Goal: Task Accomplishment & Management: Complete application form

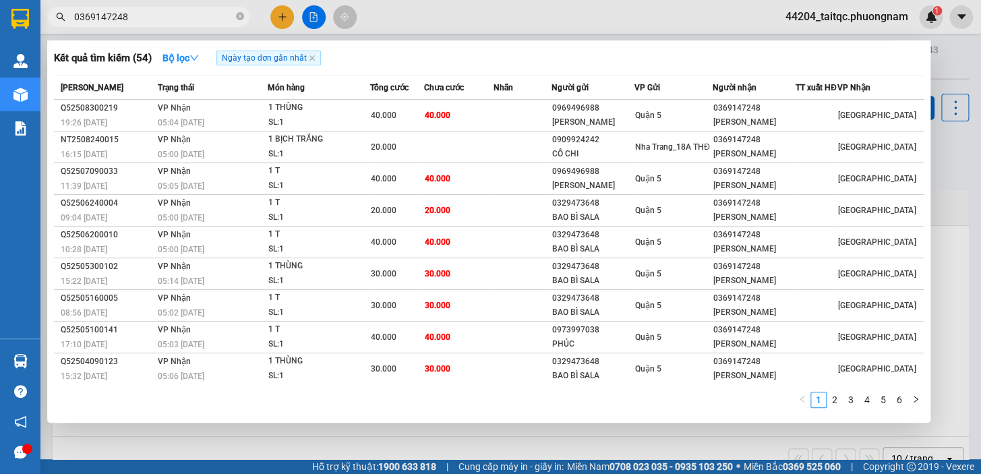
type input "0369147248"
click at [238, 18] on icon "close-circle" at bounding box center [240, 16] width 8 height 8
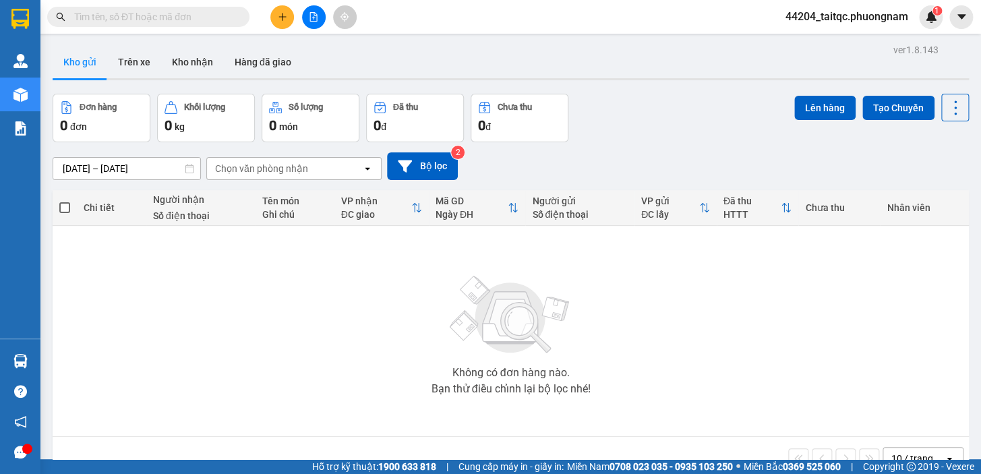
click at [283, 28] on div "Kết quả tìm kiếm ( 54 ) Bộ lọc Ngày tạo đơn gần nhất Mã ĐH Trạng thái Món hàng …" at bounding box center [490, 17] width 981 height 34
click at [278, 20] on icon "plus" at bounding box center [282, 16] width 9 height 9
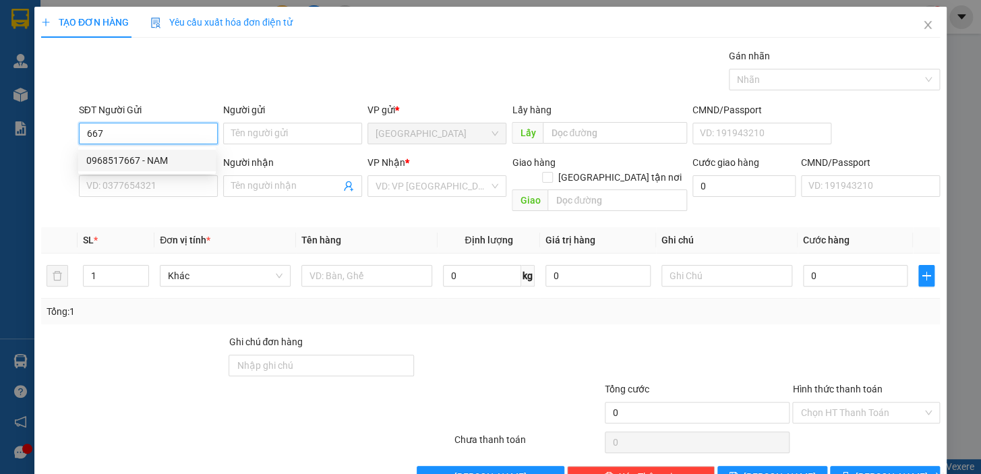
click at [148, 164] on div "0968517667 - NAM" at bounding box center [146, 160] width 121 height 15
type input "0968517667"
type input "NAM"
type input "0938970959"
type input "DƯƠNG"
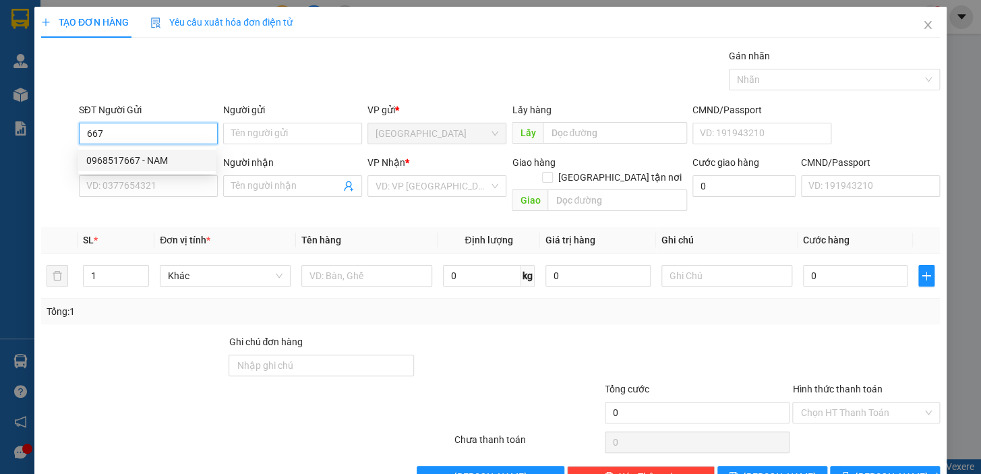
checkbox input "true"
type input "292/22 BÌNH LỢI,PHƯỜNG 13,QUẬN BÌNH THẠNH"
type input "80.000"
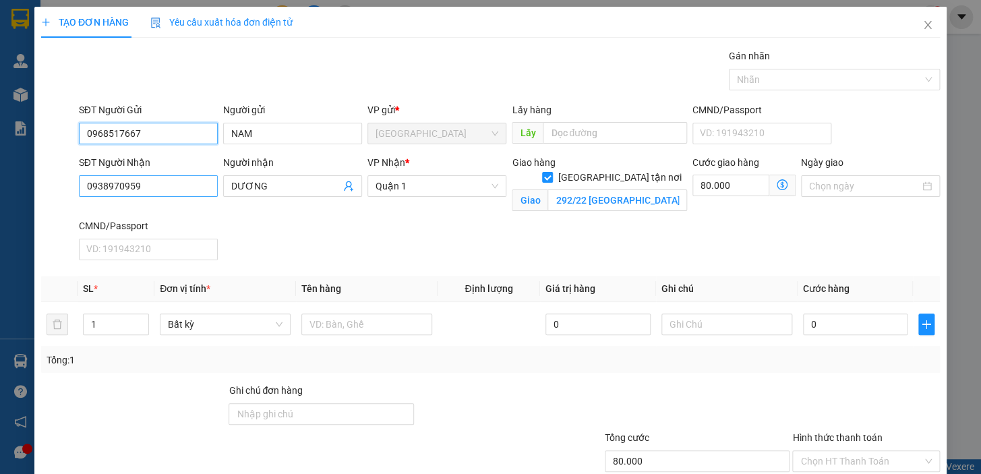
type input "0968517667"
drag, startPoint x: 167, startPoint y: 189, endPoint x: 61, endPoint y: 189, distance: 106.5
click at [61, 189] on div "SĐT Người Nhận 0938970959 Người nhận DƯƠNG VP Nhận * Quận 1 Giao hàng Giao tận …" at bounding box center [491, 210] width 902 height 111
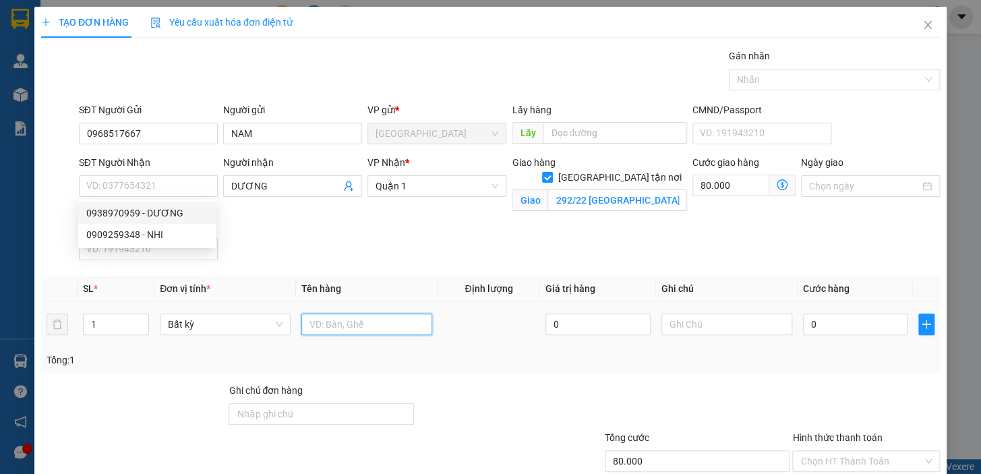
click at [347, 323] on input "text" at bounding box center [366, 325] width 131 height 22
type input "1 CỤC"
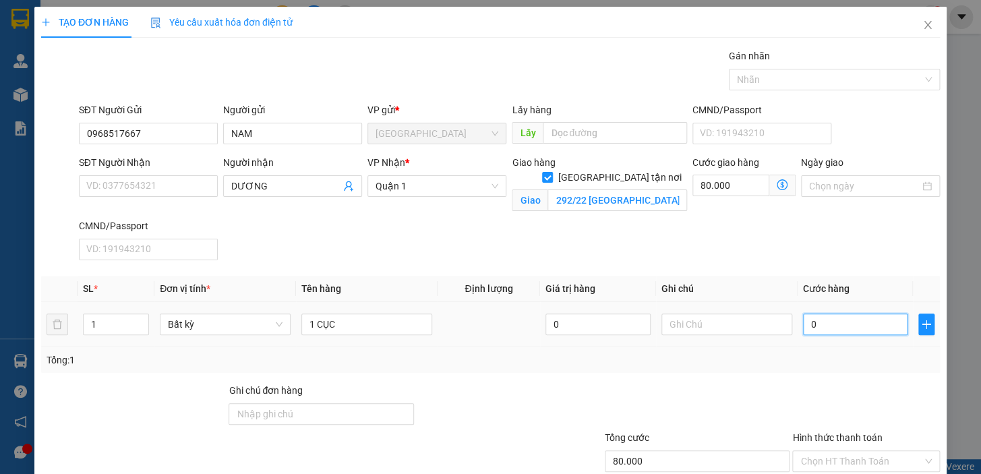
click at [827, 330] on input "0" at bounding box center [855, 325] width 105 height 22
drag, startPoint x: 827, startPoint y: 330, endPoint x: 791, endPoint y: 319, distance: 38.0
click at [798, 319] on td "0" at bounding box center [856, 324] width 116 height 45
type input "2"
type input "80.002"
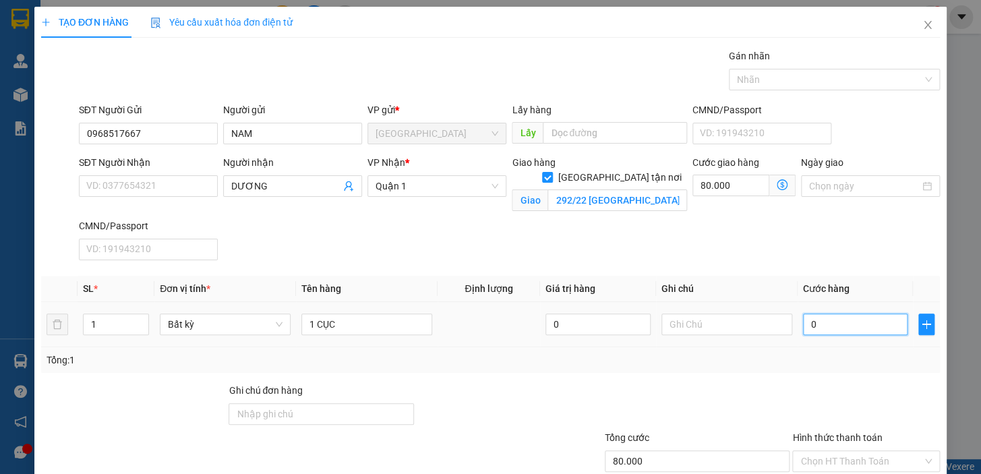
type input "80.002"
type input "20"
type input "80.020"
type input "20.000"
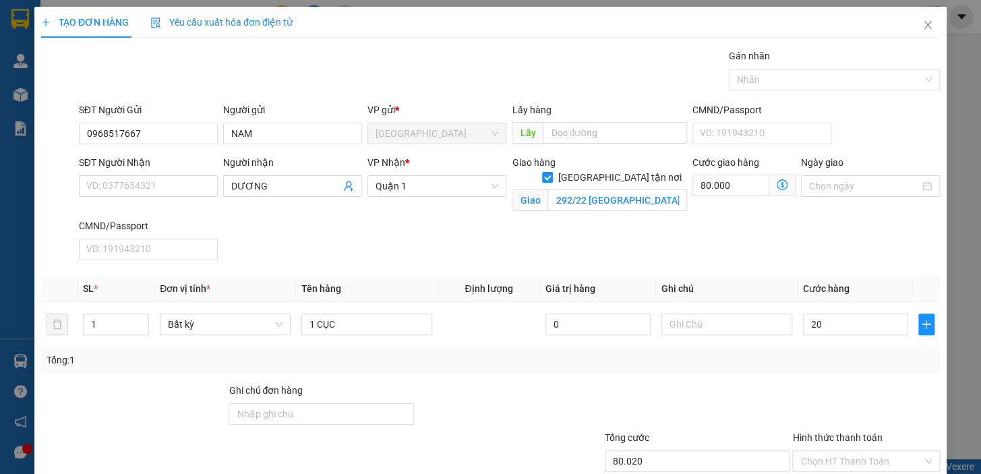
type input "100.000"
click at [802, 384] on div at bounding box center [866, 406] width 150 height 47
click at [264, 181] on input "DƯƠNG" at bounding box center [285, 186] width 109 height 15
type input "D"
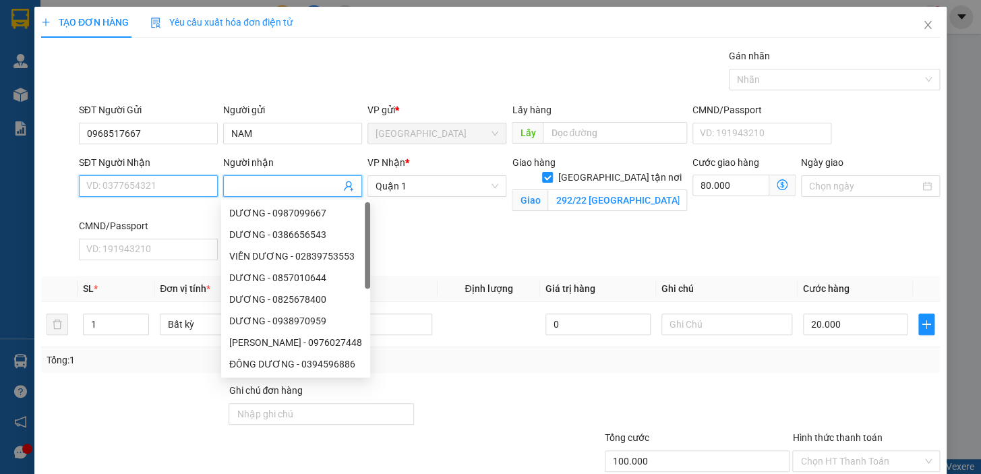
click at [180, 188] on input "SĐT Người Nhận" at bounding box center [148, 186] width 139 height 22
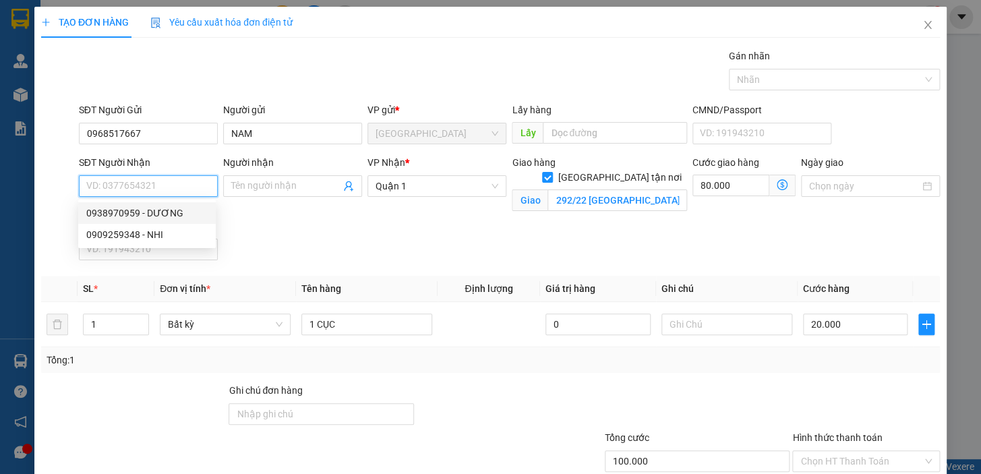
click at [138, 188] on input "SĐT Người Nhận" at bounding box center [148, 186] width 139 height 22
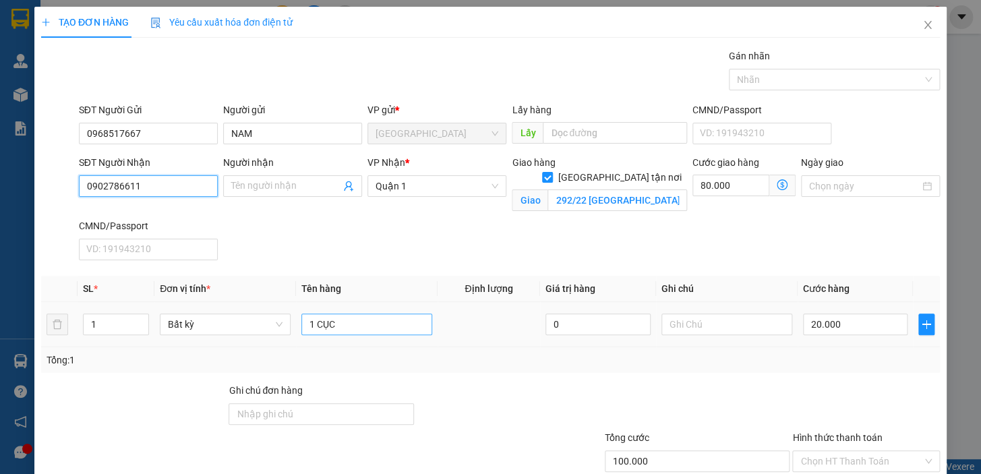
type input "0902786611"
click at [360, 321] on input "1 CỤC" at bounding box center [366, 325] width 131 height 22
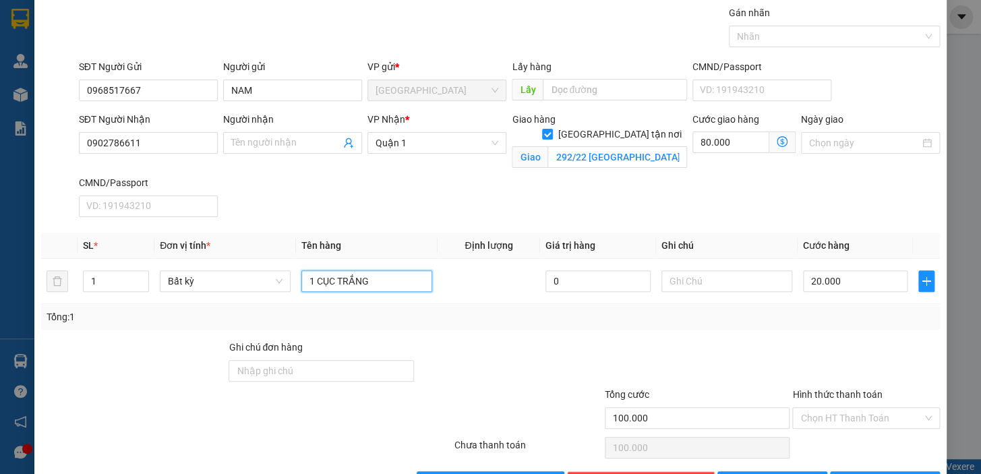
scroll to position [88, 0]
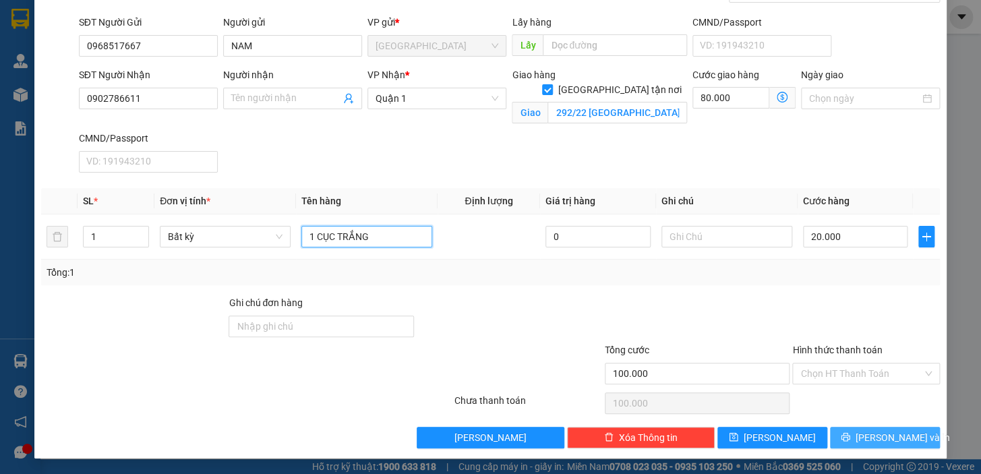
type input "1 CỤC TRẮNG"
click at [881, 434] on span "[PERSON_NAME] và In" at bounding box center [903, 437] width 94 height 15
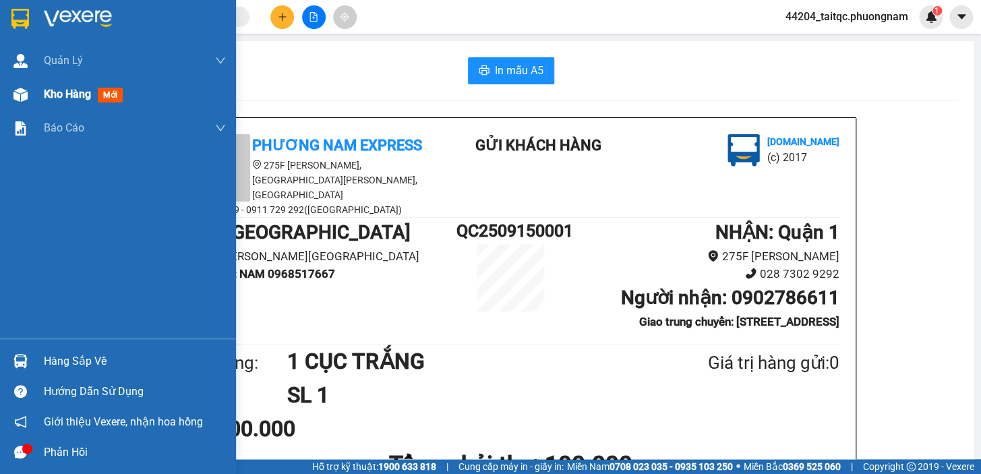
click at [73, 94] on span "Kho hàng" at bounding box center [67, 94] width 47 height 13
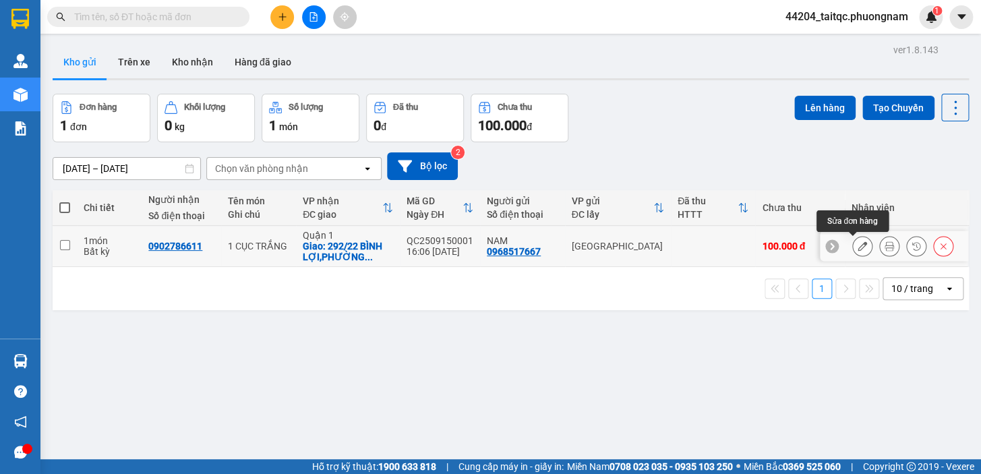
click at [858, 247] on icon at bounding box center [862, 245] width 9 height 9
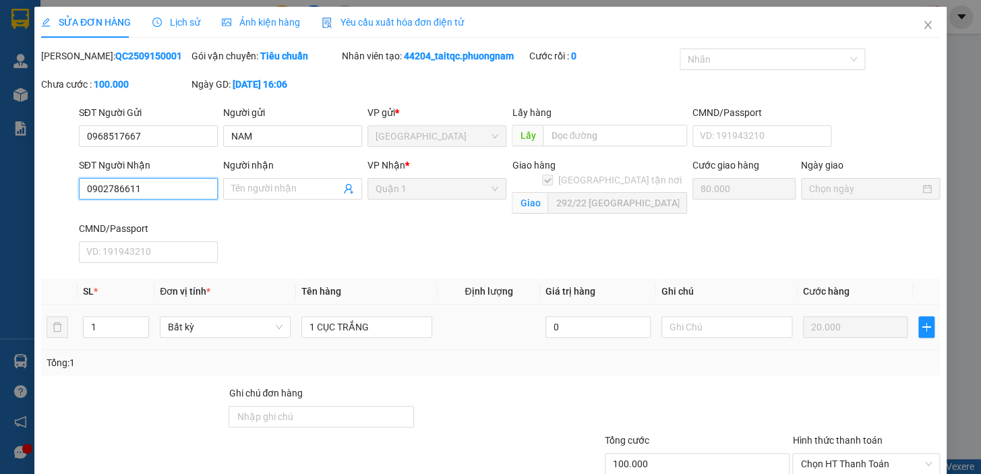
drag, startPoint x: 144, startPoint y: 190, endPoint x: 84, endPoint y: 188, distance: 60.0
click at [84, 188] on input "0902786611" at bounding box center [148, 189] width 139 height 22
drag, startPoint x: 920, startPoint y: 31, endPoint x: 908, endPoint y: 37, distance: 13.0
click at [922, 30] on icon "close" at bounding box center [927, 25] width 11 height 11
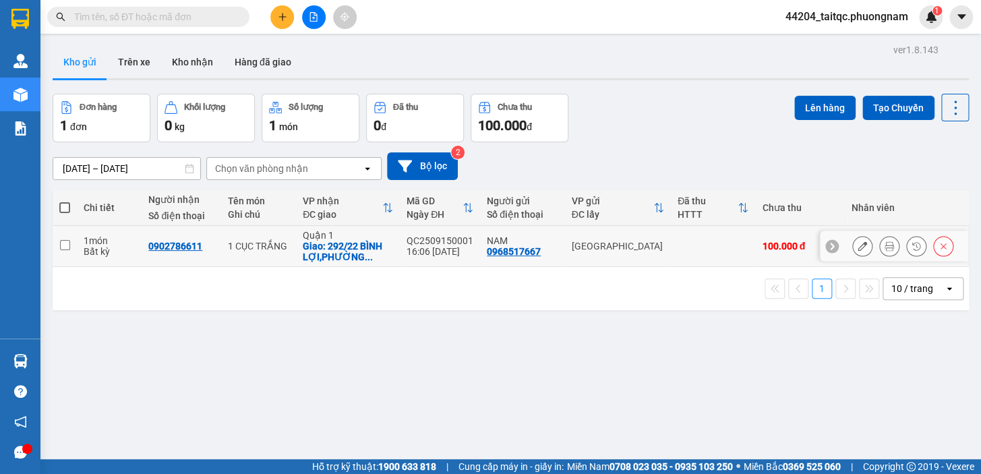
click at [939, 248] on icon at bounding box center [943, 245] width 9 height 9
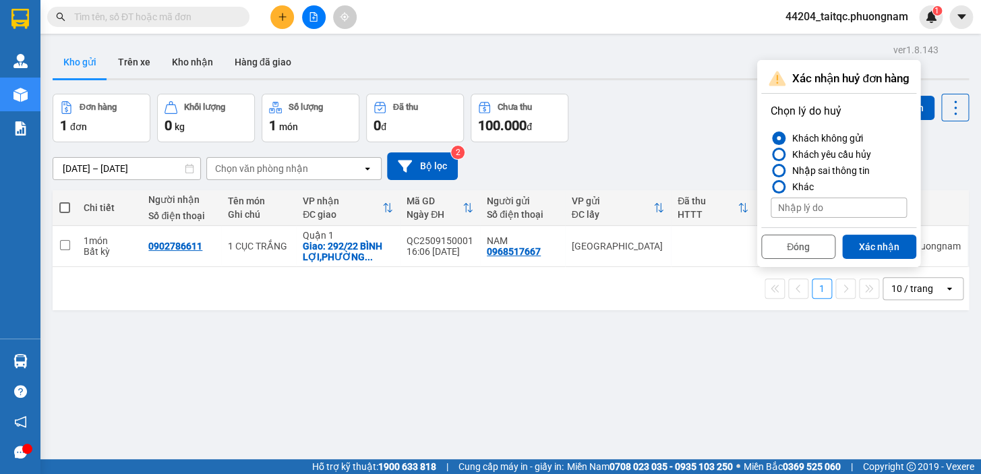
drag, startPoint x: 882, startPoint y: 247, endPoint x: 858, endPoint y: 246, distance: 23.6
click at [882, 248] on button "Xác nhận" at bounding box center [879, 247] width 74 height 24
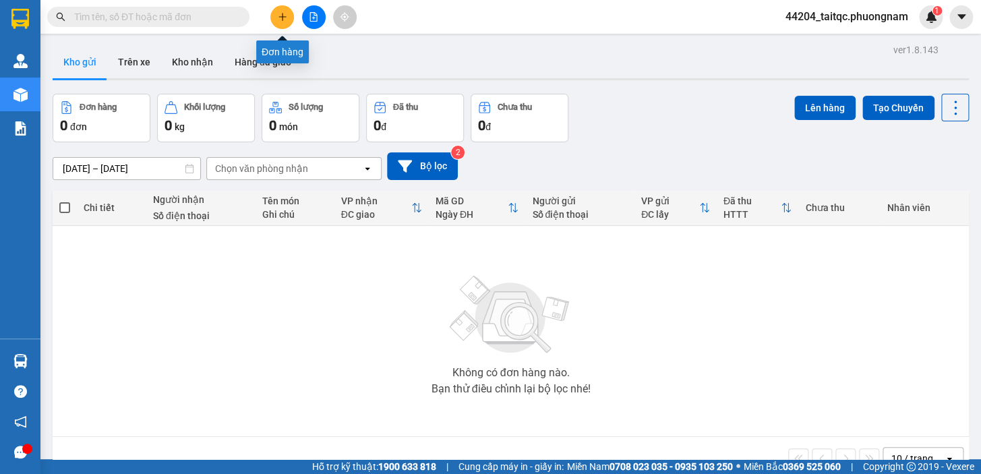
click at [289, 16] on button at bounding box center [282, 17] width 24 height 24
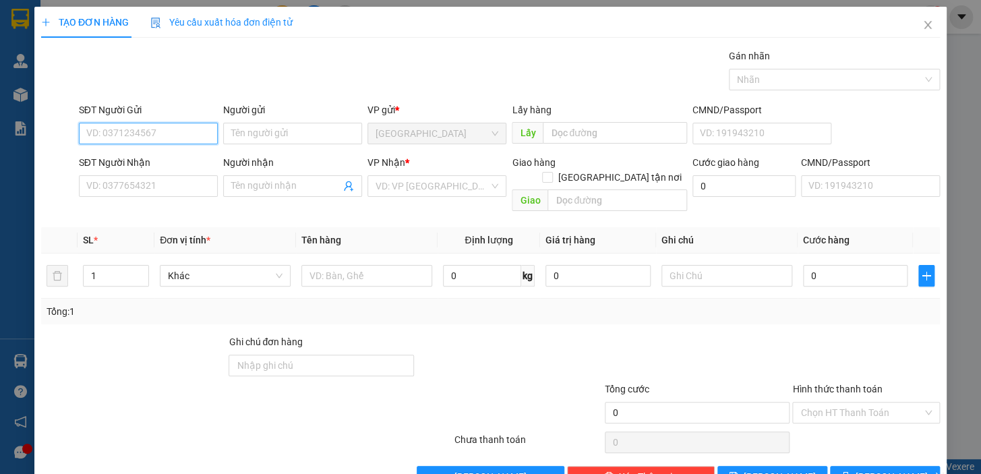
click at [175, 135] on input "SĐT Người Gửi" at bounding box center [148, 134] width 139 height 22
click at [160, 159] on div "0968517667 - NAM" at bounding box center [146, 160] width 121 height 15
type input "0968517667"
type input "NAM"
type input "0938970959"
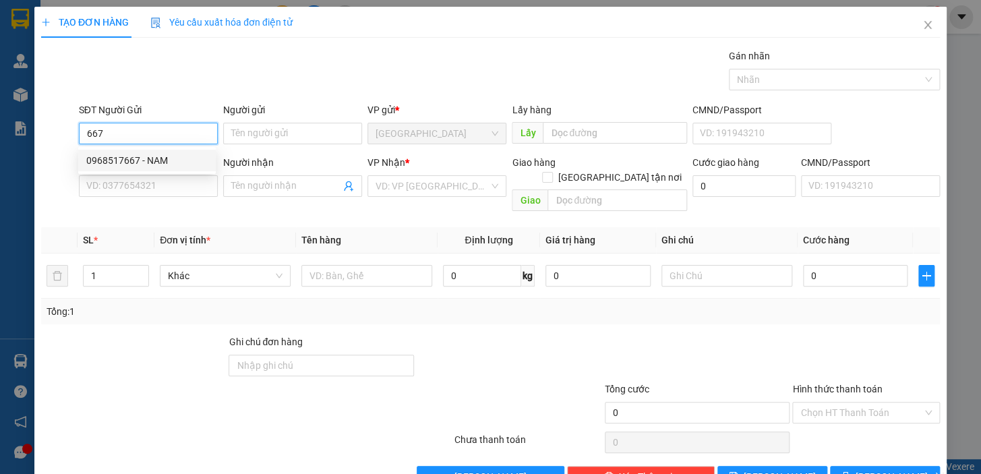
type input "DƯƠNG"
checkbox input "true"
type input "292/22 BÌNH LỢI,PHƯỜNG 13,QUẬN BÌNH THẠNH"
type input "80.000"
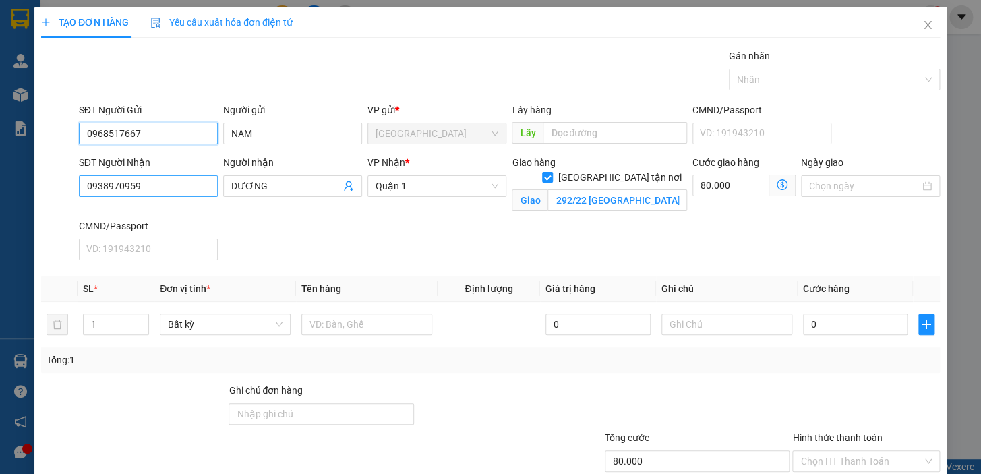
type input "0968517667"
drag, startPoint x: 161, startPoint y: 188, endPoint x: 80, endPoint y: 183, distance: 81.1
click at [80, 183] on input "0938970959" at bounding box center [148, 186] width 139 height 22
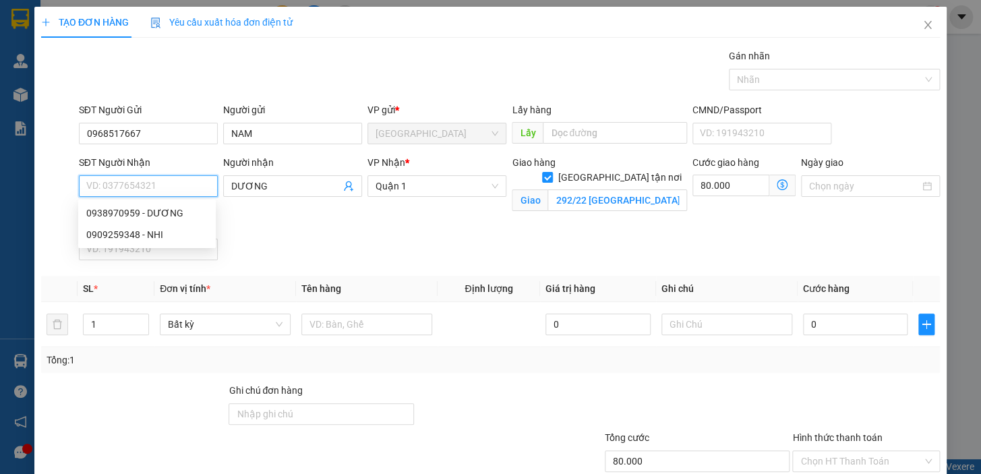
paste input "0902786611"
type input "0902786611"
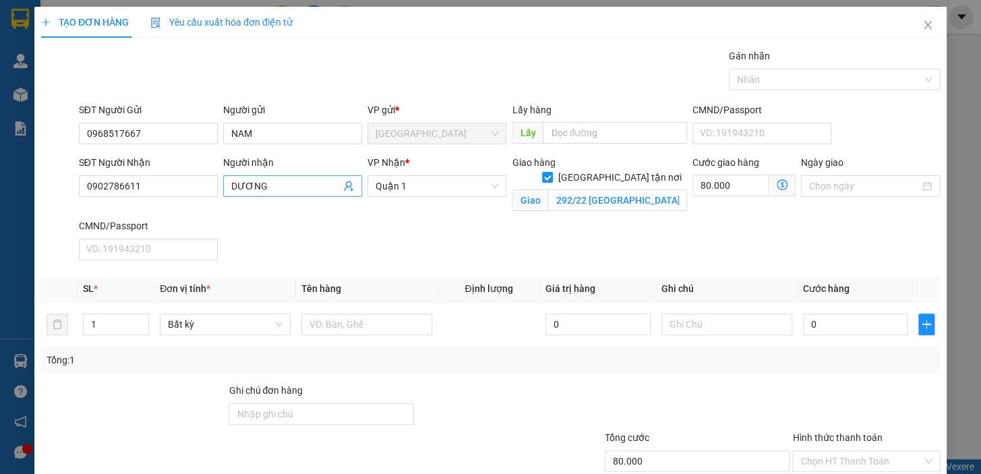
click at [275, 187] on input "DƯƠNG" at bounding box center [285, 186] width 109 height 15
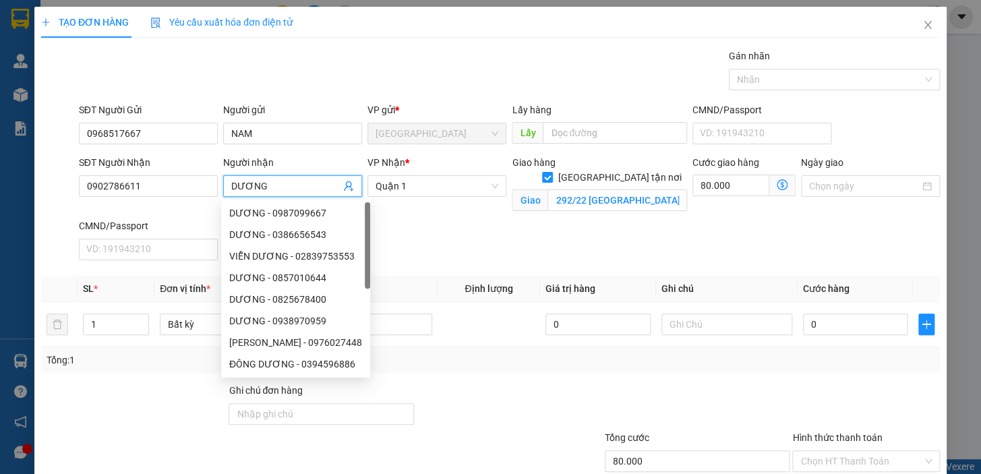
click at [275, 187] on input "DƯƠNG" at bounding box center [285, 186] width 109 height 15
click at [629, 189] on input "292/22 BÌNH LỢI,PHƯỜNG 13,QUẬN BÌNH THẠNH" at bounding box center [618, 200] width 140 height 22
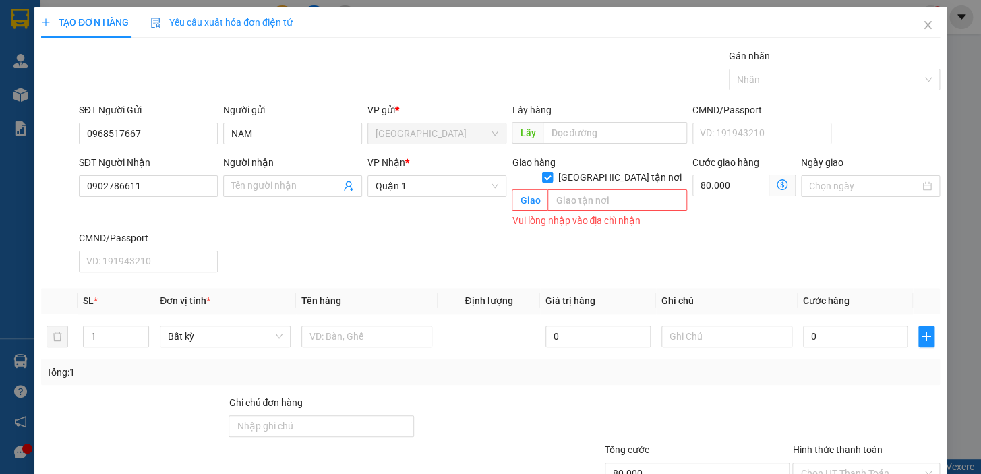
click at [552, 172] on input "[GEOGRAPHIC_DATA] tận nơi" at bounding box center [546, 176] width 9 height 9
checkbox input "false"
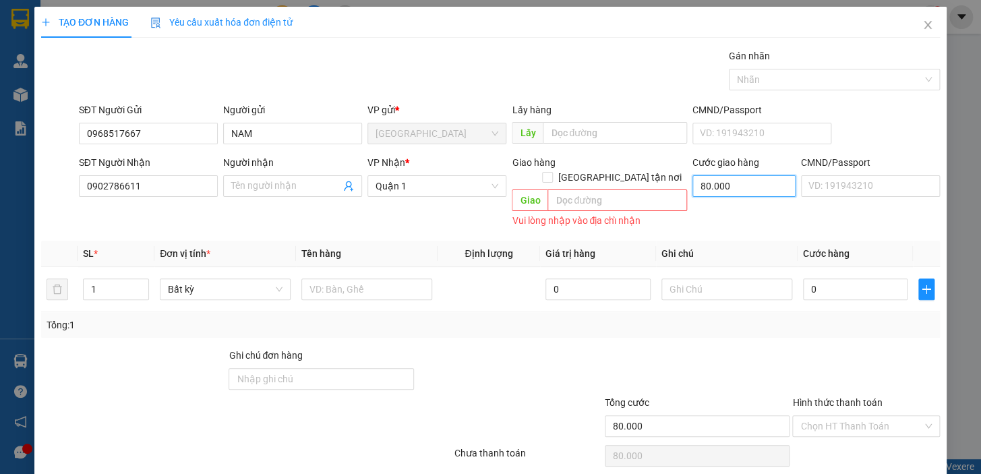
click at [734, 193] on input "80.000" at bounding box center [744, 186] width 103 height 22
type input "0"
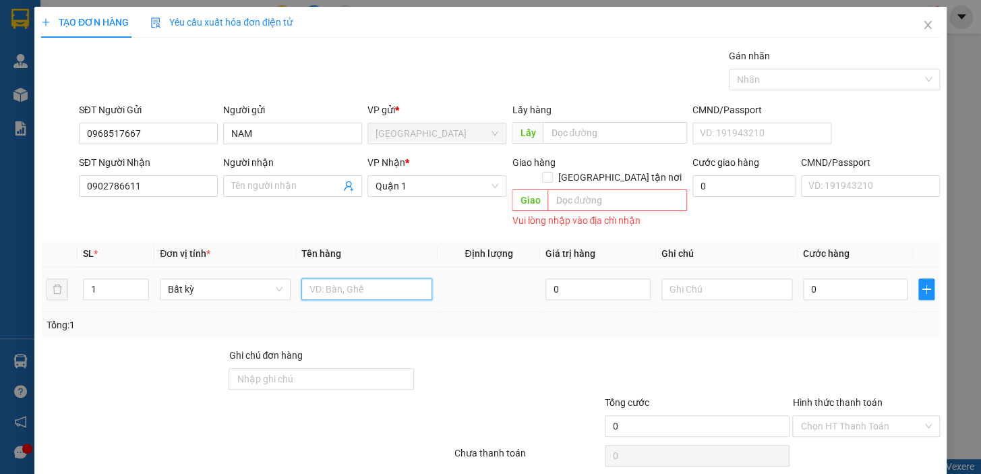
click at [366, 278] on input "text" at bounding box center [366, 289] width 131 height 22
type input "1 CỤC TRẮNG"
click at [816, 278] on input "0" at bounding box center [855, 289] width 105 height 22
type input "2"
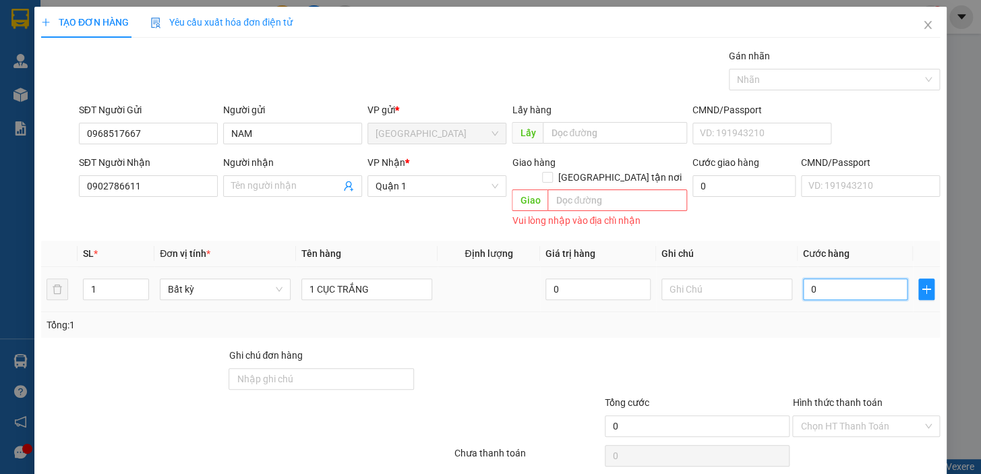
type input "2"
type input "20"
type input "20.000"
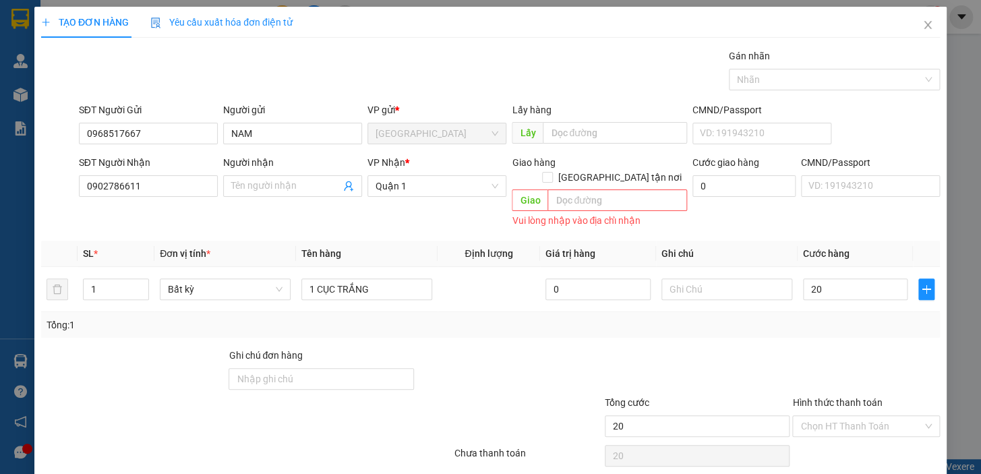
type input "20.000"
click at [862, 349] on div at bounding box center [866, 371] width 150 height 47
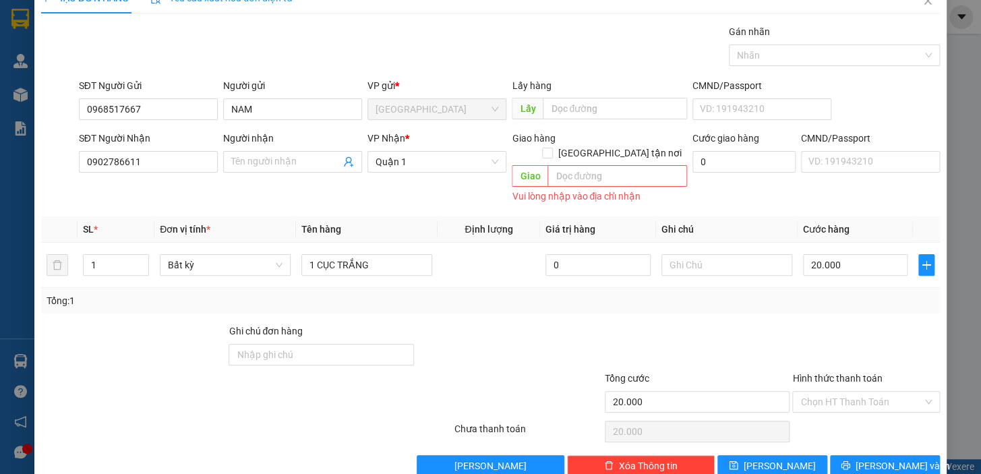
scroll to position [37, 0]
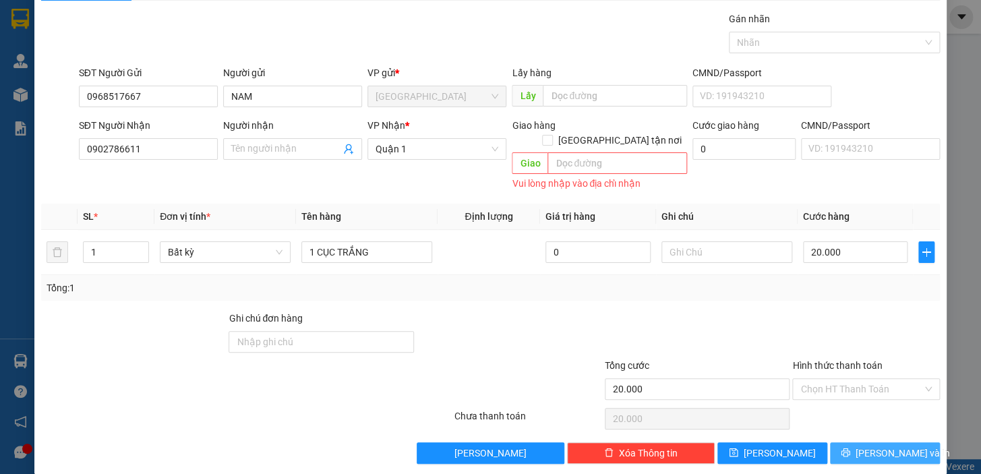
click at [875, 442] on button "[PERSON_NAME] và In" at bounding box center [885, 453] width 110 height 22
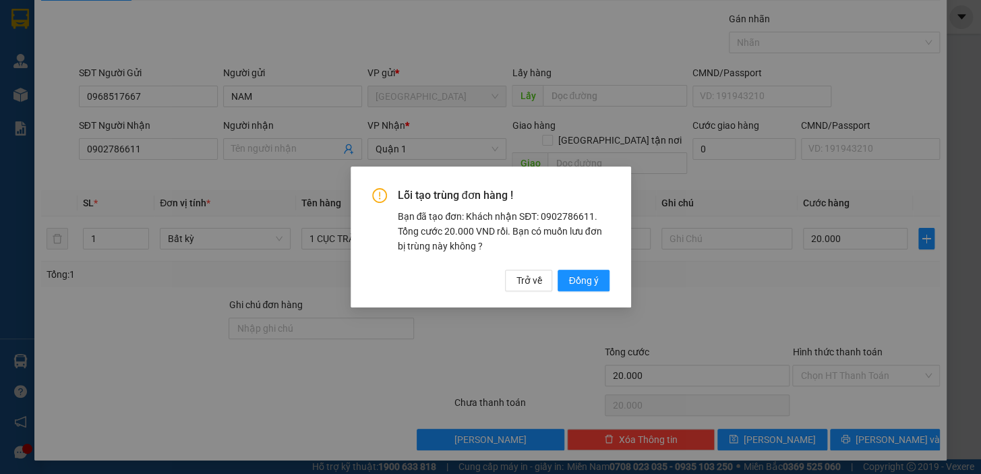
scroll to position [24, 0]
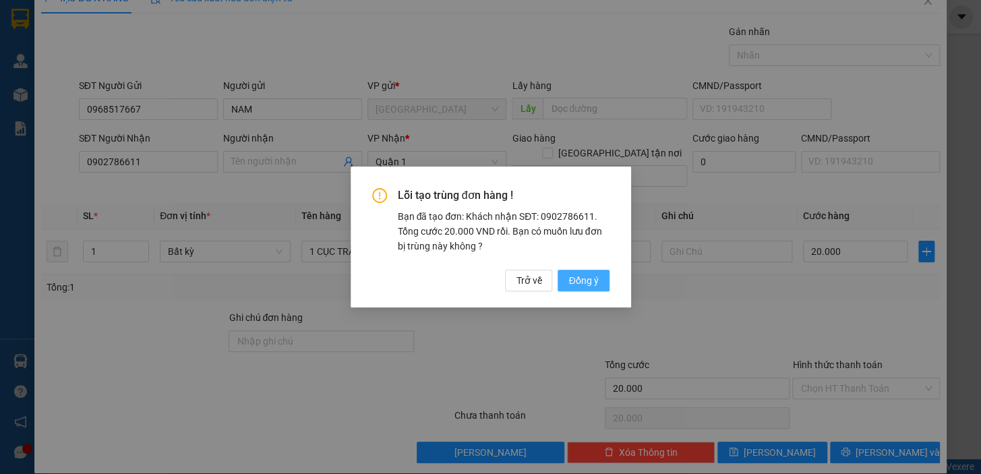
click at [600, 287] on button "Đồng ý" at bounding box center [583, 281] width 51 height 22
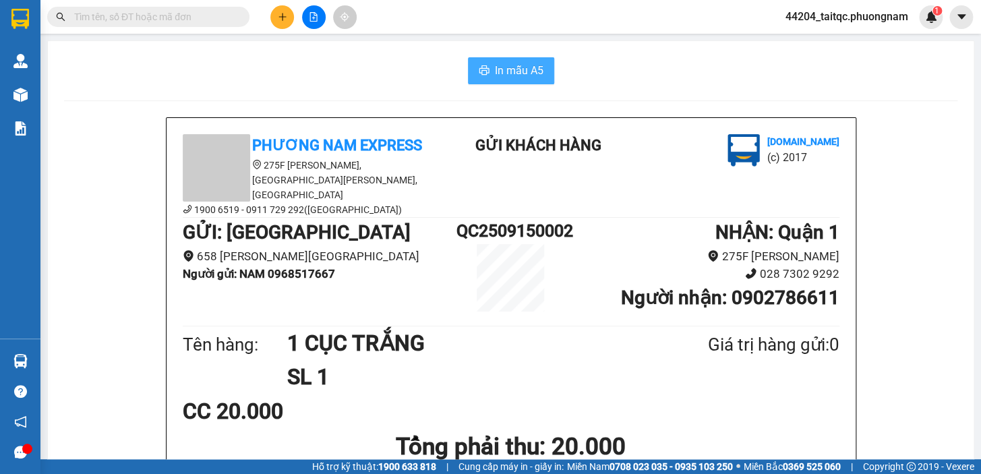
click at [528, 81] on button "In mẫu A5" at bounding box center [511, 70] width 86 height 27
click at [310, 18] on icon "file-add" at bounding box center [313, 16] width 7 height 9
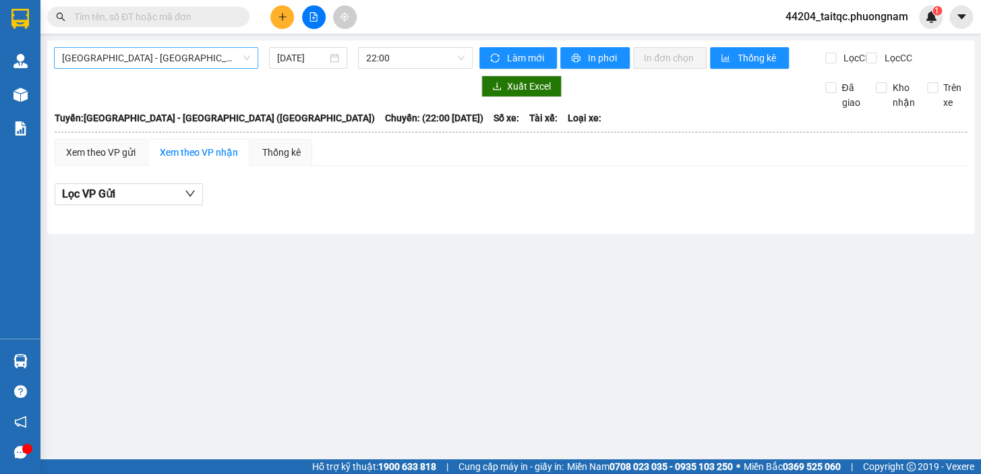
click at [196, 56] on span "Sài Gòn - Nha Trang (Hàng Hoá)" at bounding box center [156, 58] width 188 height 20
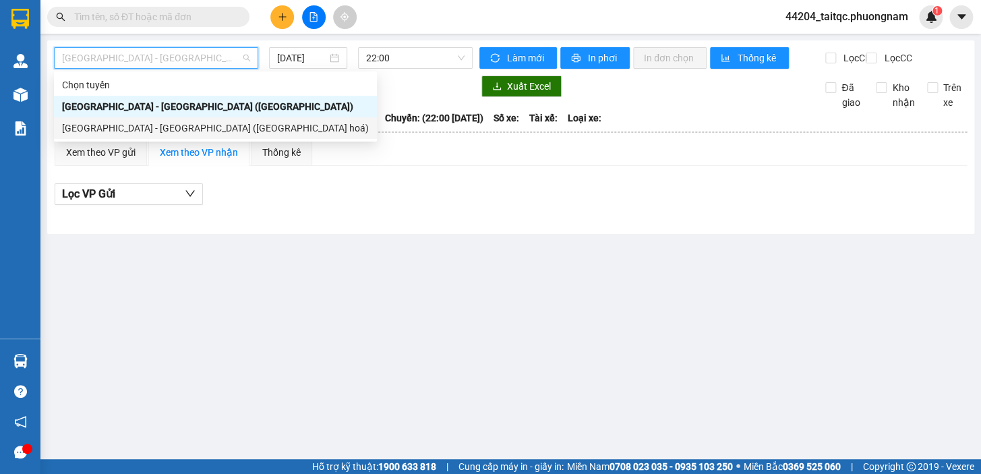
click at [121, 129] on div "Nha Trang - Sài Gòn (Hàng hoá)" at bounding box center [215, 128] width 307 height 15
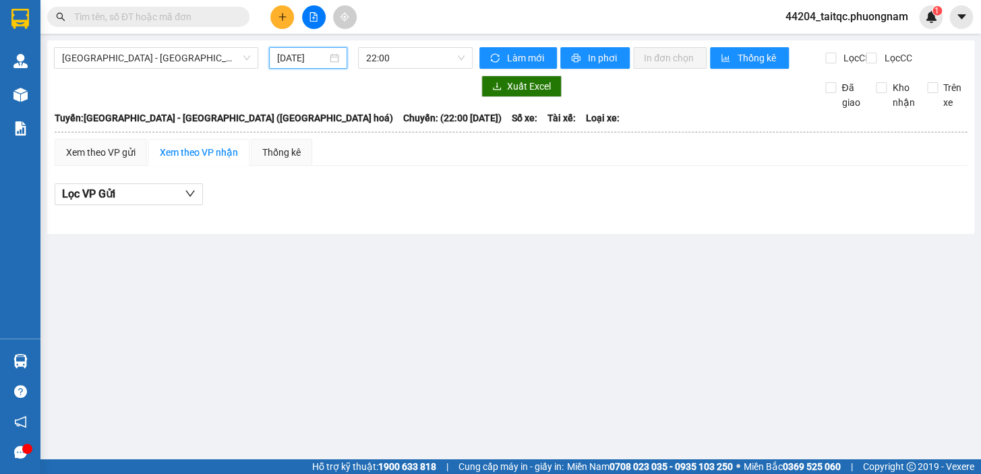
drag, startPoint x: 305, startPoint y: 54, endPoint x: 309, endPoint y: 69, distance: 15.9
click at [306, 54] on input "15/09/2025" at bounding box center [302, 58] width 51 height 15
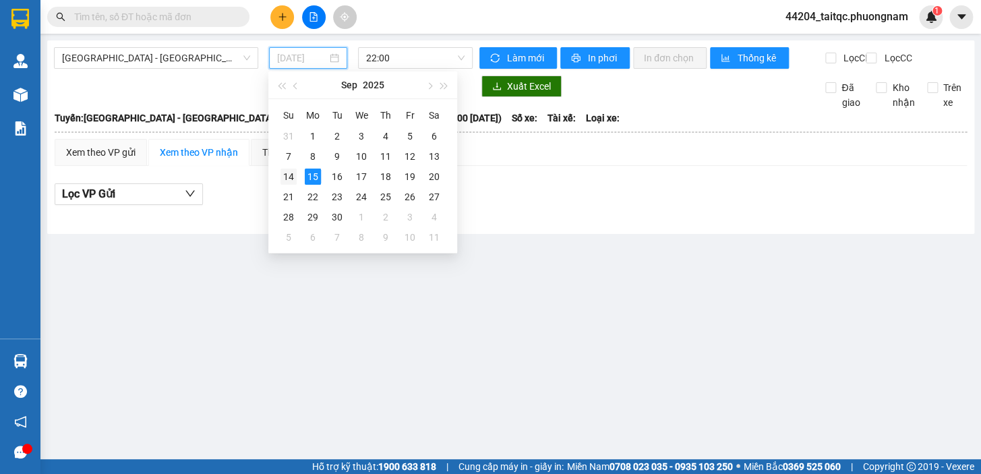
click at [294, 175] on div "14" at bounding box center [289, 177] width 16 height 16
type input "14/09/2025"
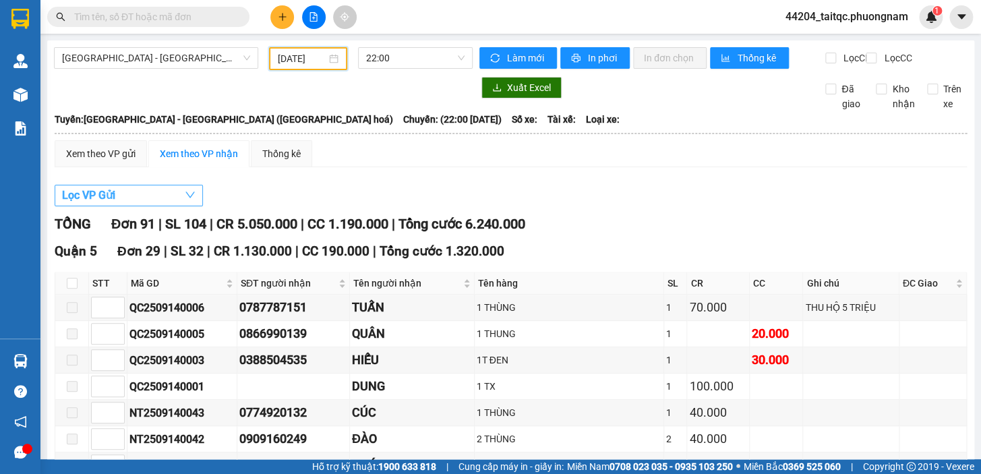
click at [122, 206] on button "Lọc VP Gửi" at bounding box center [129, 196] width 148 height 22
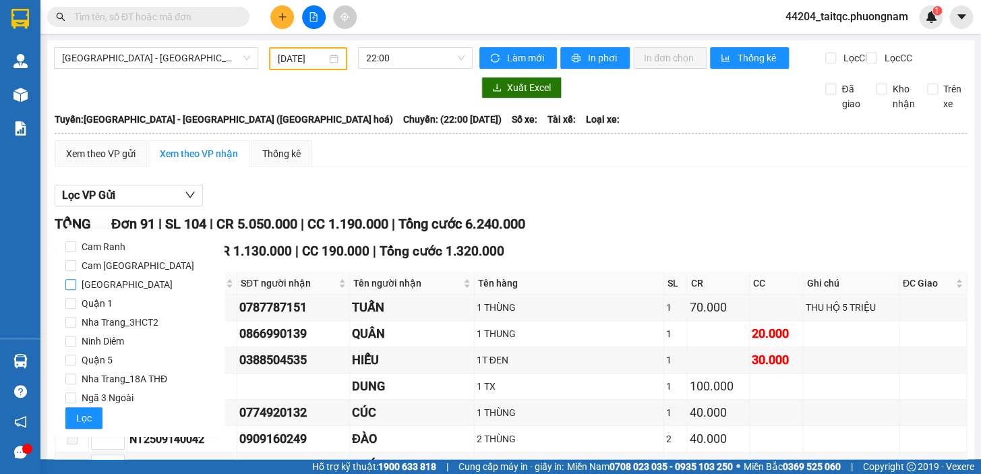
click at [111, 286] on span "[GEOGRAPHIC_DATA]" at bounding box center [127, 284] width 102 height 19
click at [76, 286] on input "[GEOGRAPHIC_DATA]" at bounding box center [70, 284] width 11 height 11
checkbox input "true"
click at [84, 415] on span "Lọc" at bounding box center [84, 418] width 16 height 15
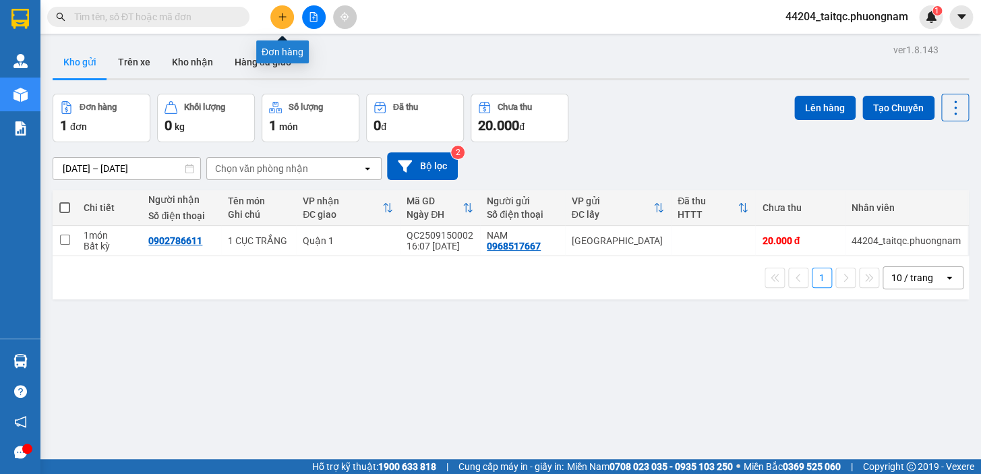
click at [284, 24] on button at bounding box center [282, 17] width 24 height 24
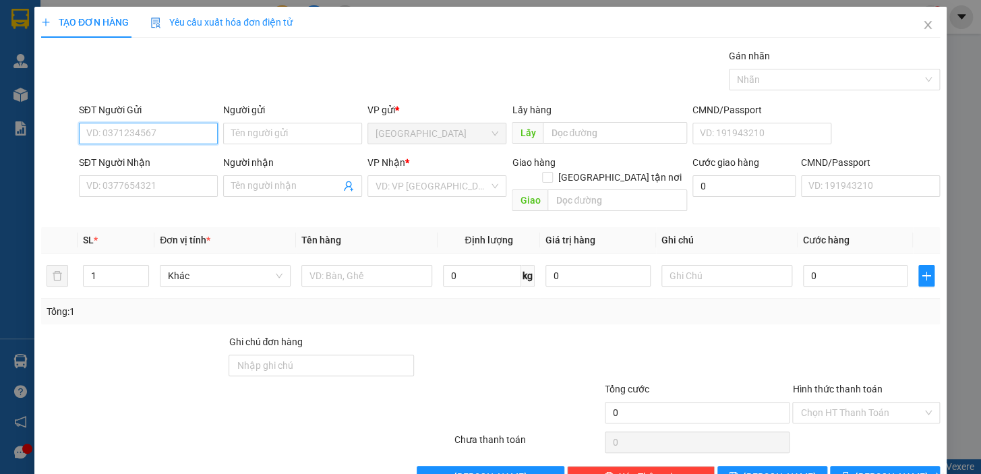
click at [174, 129] on input "SĐT Người Gửi" at bounding box center [148, 134] width 139 height 22
type input "0913423989"
click at [158, 154] on div "0913423989 - TẤN" at bounding box center [146, 160] width 121 height 15
type input "TẤN"
type input "0918564234"
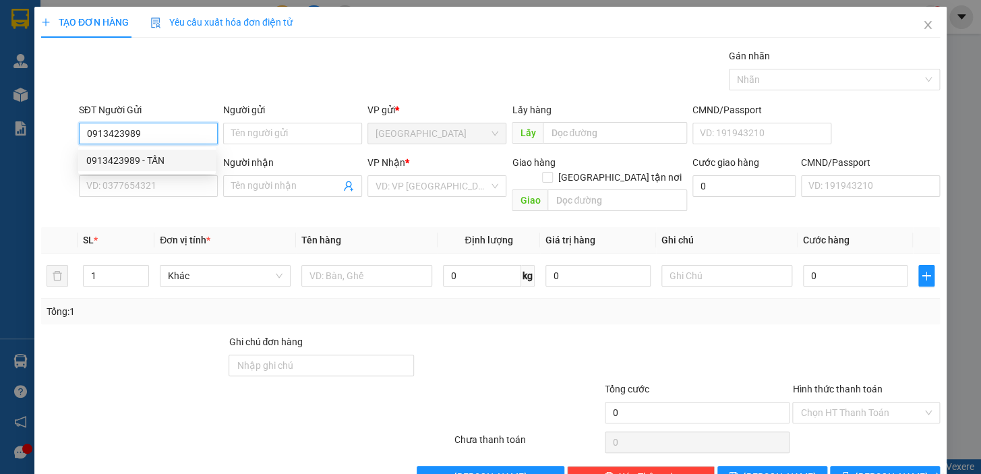
type input "MINH"
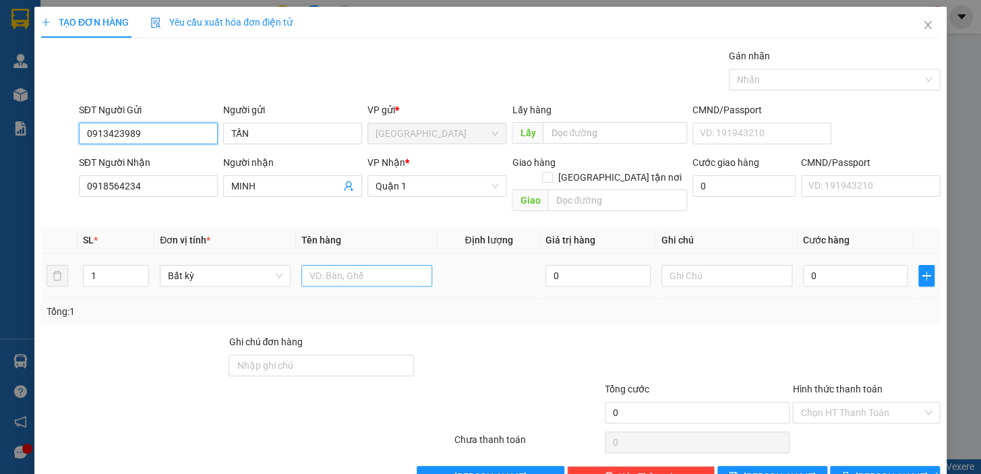
type input "0913423989"
click at [381, 265] on input "text" at bounding box center [366, 276] width 131 height 22
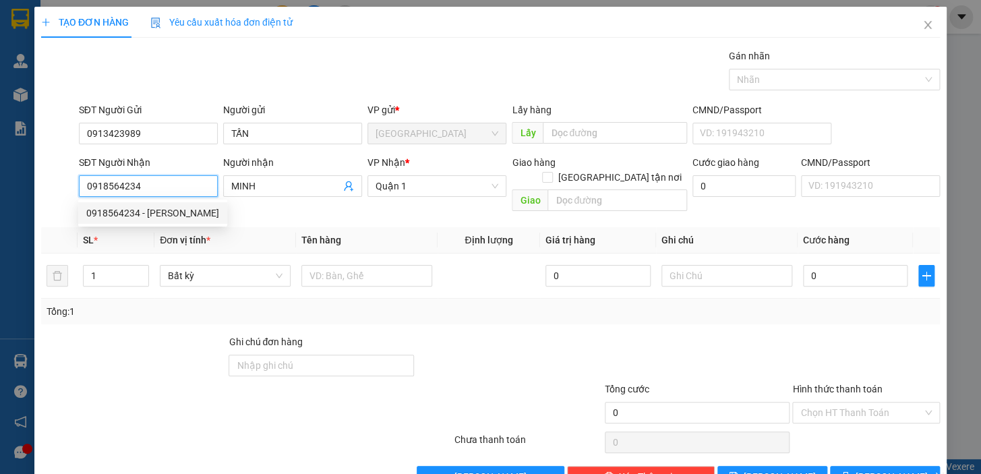
drag, startPoint x: 142, startPoint y: 186, endPoint x: 81, endPoint y: 185, distance: 60.7
click at [81, 185] on input "0918564234" at bounding box center [148, 186] width 139 height 22
type input "0911494699"
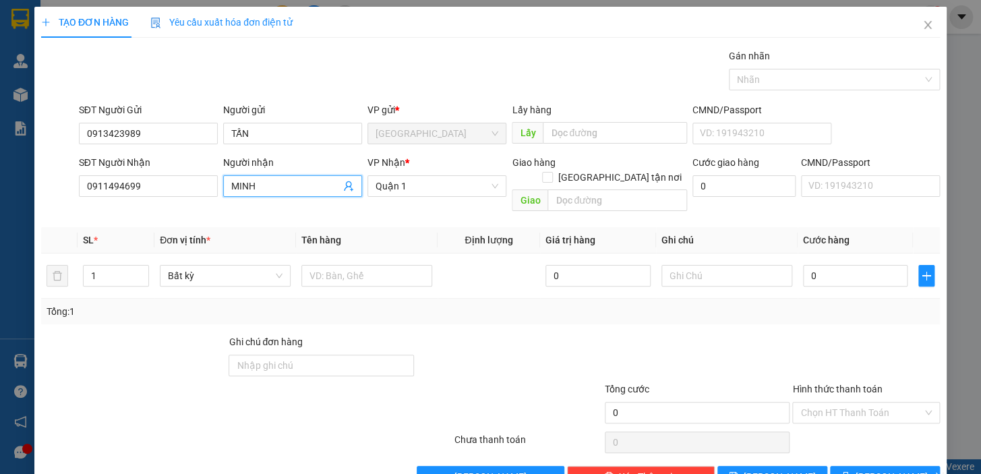
drag, startPoint x: 270, startPoint y: 183, endPoint x: 225, endPoint y: 185, distance: 45.2
click at [225, 185] on span "MINH" at bounding box center [292, 186] width 139 height 22
type input "SONG NHÂN"
click at [357, 265] on input "text" at bounding box center [366, 276] width 131 height 22
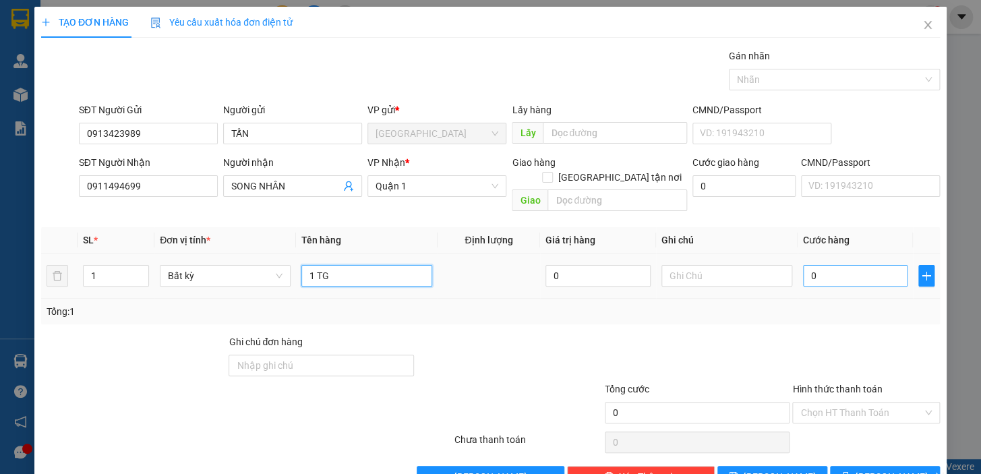
type input "1 TG"
click at [823, 267] on input "0" at bounding box center [855, 276] width 105 height 22
drag, startPoint x: 814, startPoint y: 258, endPoint x: 794, endPoint y: 260, distance: 20.4
click at [798, 260] on td "0" at bounding box center [856, 276] width 116 height 45
type input "2"
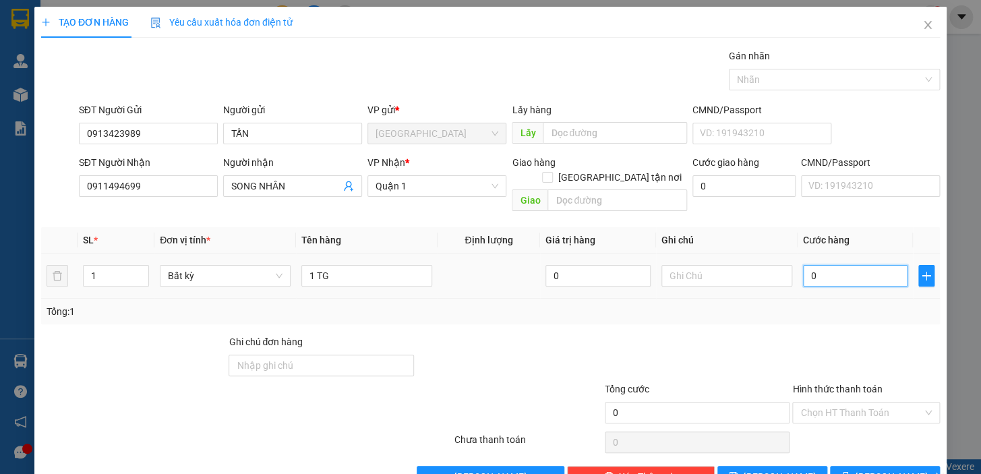
type input "2"
type input "20"
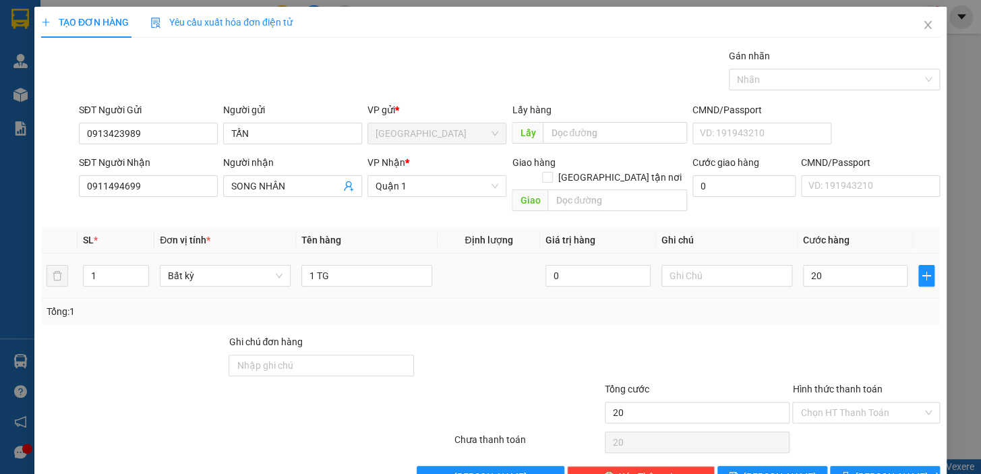
type input "20.000"
click at [803, 274] on div "20.000" at bounding box center [855, 275] width 105 height 27
click at [844, 403] on input "Hình thức thanh toán" at bounding box center [861, 413] width 122 height 20
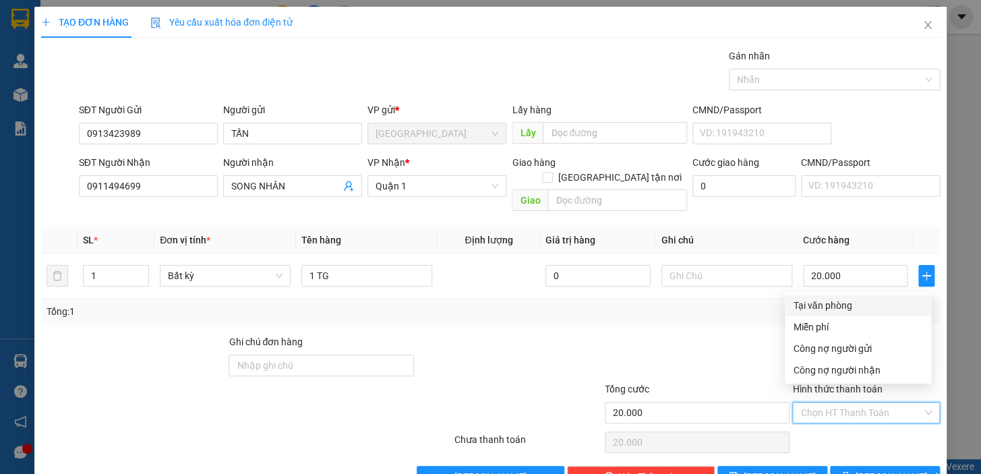
click at [844, 307] on div "Tại văn phòng" at bounding box center [858, 305] width 130 height 15
type input "0"
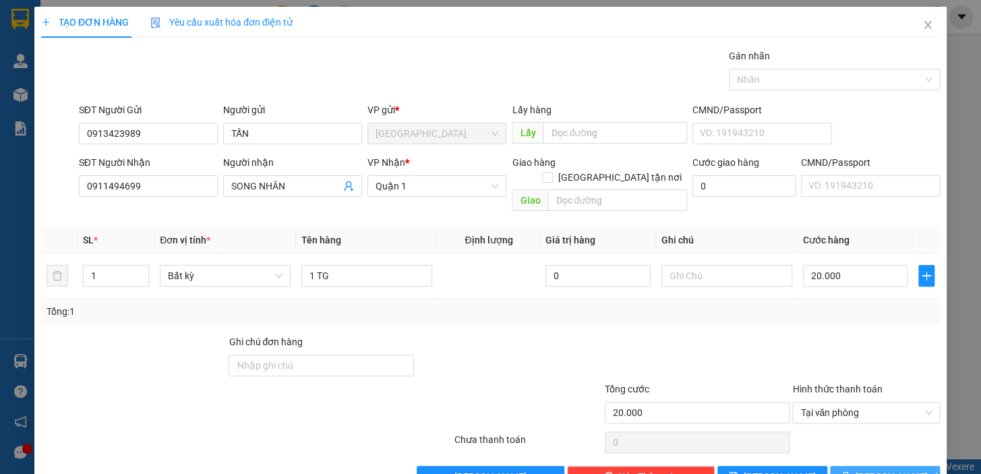
click at [864, 452] on span "[PERSON_NAME] và In" at bounding box center [903, 476] width 94 height 15
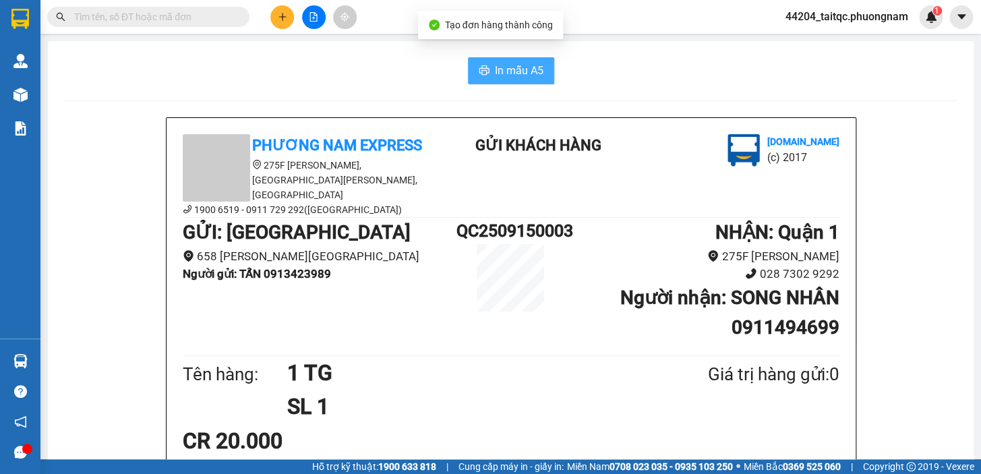
click at [541, 73] on button "In mẫu A5" at bounding box center [511, 70] width 86 height 27
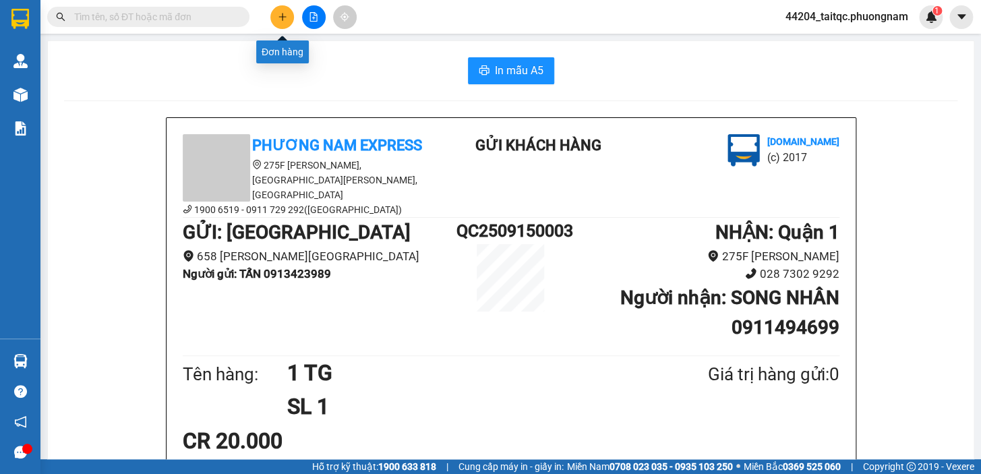
click at [282, 23] on button at bounding box center [282, 17] width 24 height 24
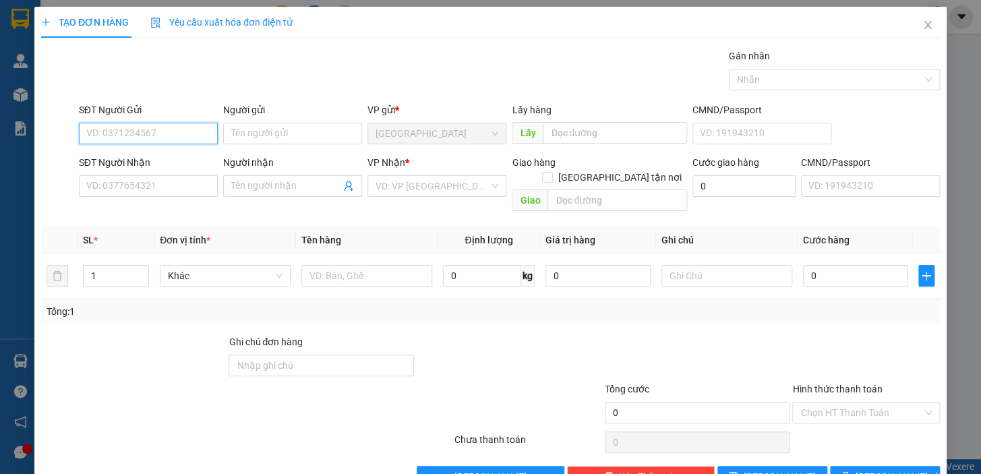
click at [156, 136] on input "SĐT Người Gửi" at bounding box center [148, 134] width 139 height 22
type input "0987540919"
click at [186, 160] on div "0987540919 - [PERSON_NAME]" at bounding box center [152, 160] width 133 height 15
type input "[PERSON_NAME]"
type input "0969371743"
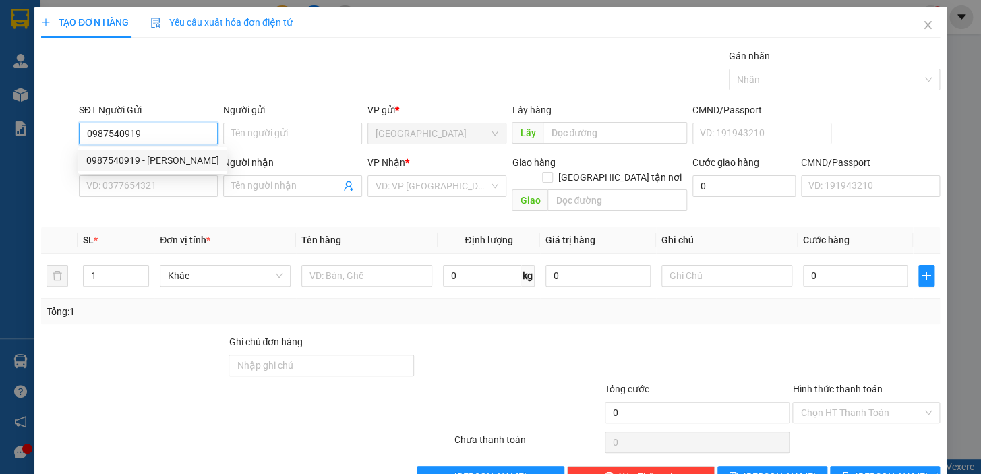
type input "KHANG"
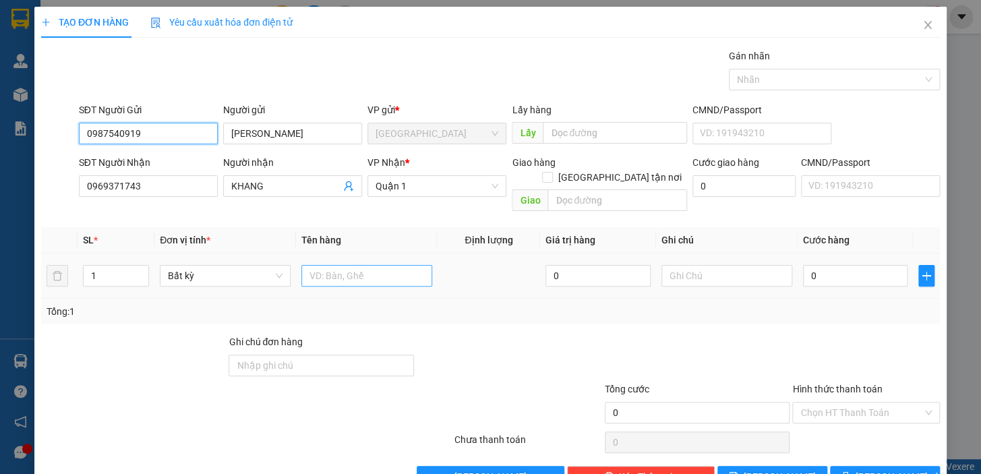
type input "0987540919"
click at [374, 265] on input "text" at bounding box center [366, 276] width 131 height 22
type input "1TX"
click at [822, 265] on input "0" at bounding box center [855, 276] width 105 height 22
drag, startPoint x: 811, startPoint y: 266, endPoint x: 804, endPoint y: 264, distance: 7.0
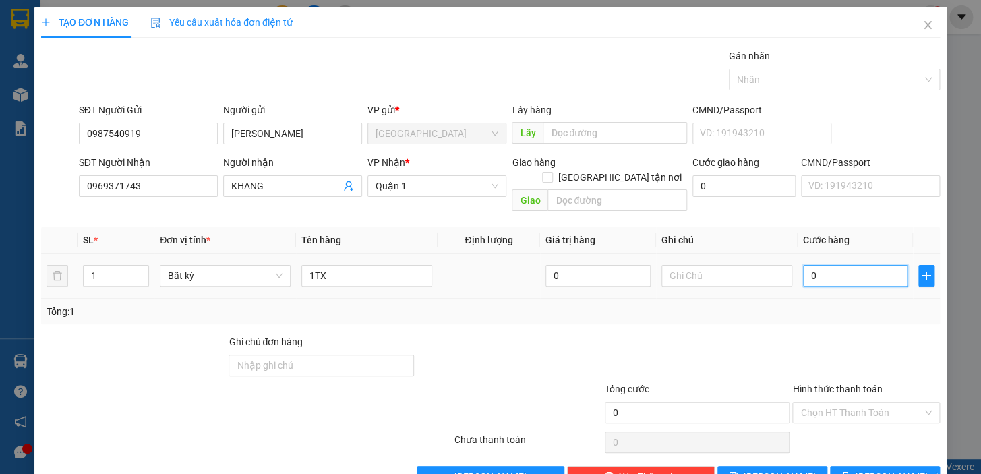
click at [804, 265] on input "0" at bounding box center [855, 276] width 105 height 22
type input "4"
type input "40"
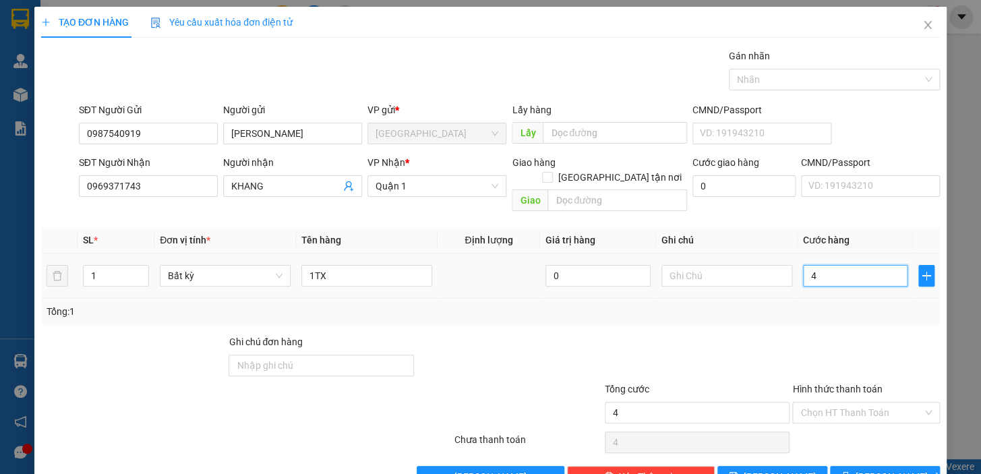
type input "40"
type input "40.000"
click at [807, 304] on div "Tổng: 1" at bounding box center [491, 311] width 888 height 15
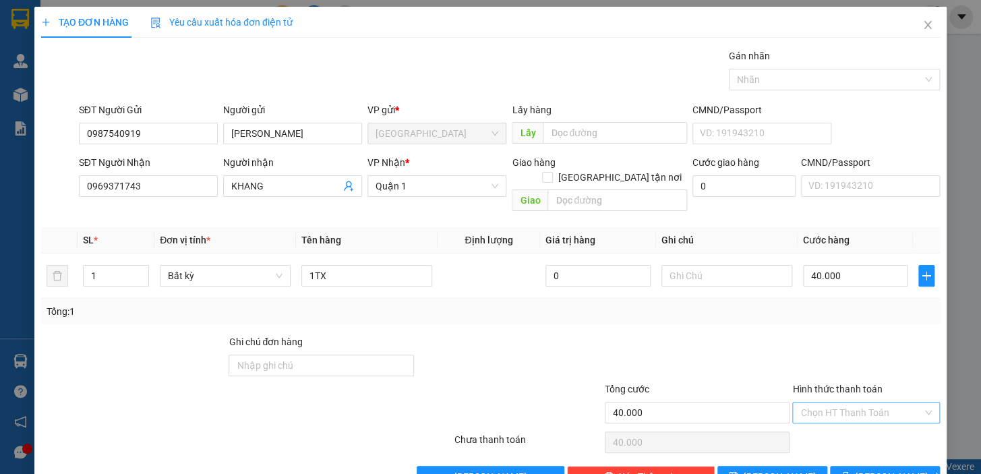
click at [864, 403] on input "Hình thức thanh toán" at bounding box center [861, 413] width 122 height 20
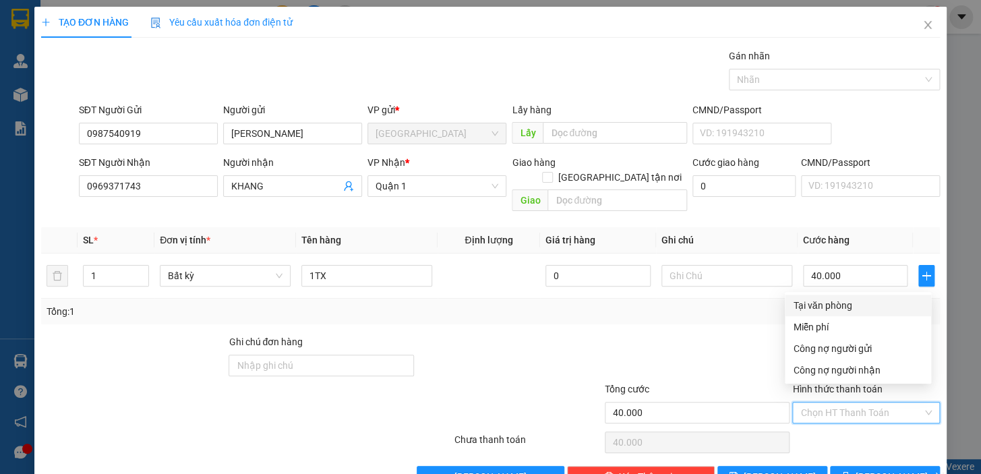
click at [850, 301] on div "Tại văn phòng" at bounding box center [858, 305] width 130 height 15
type input "0"
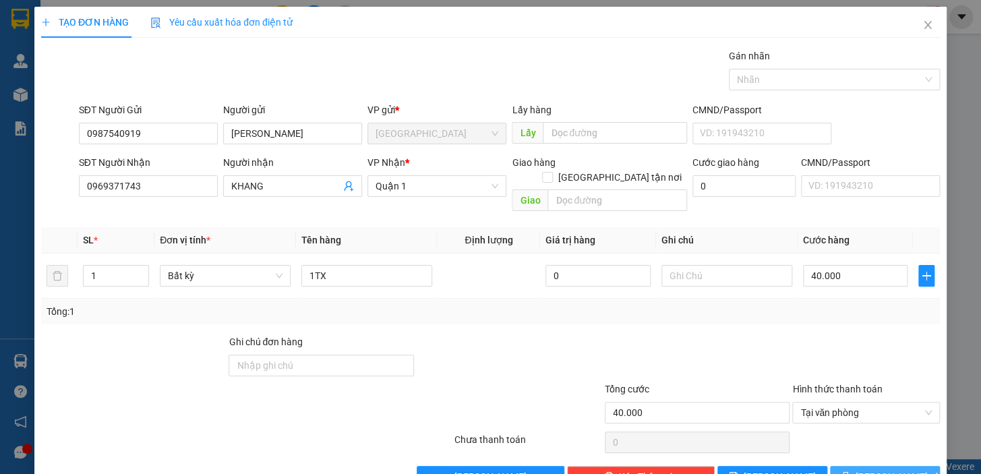
click at [864, 452] on span "[PERSON_NAME] và In" at bounding box center [903, 476] width 94 height 15
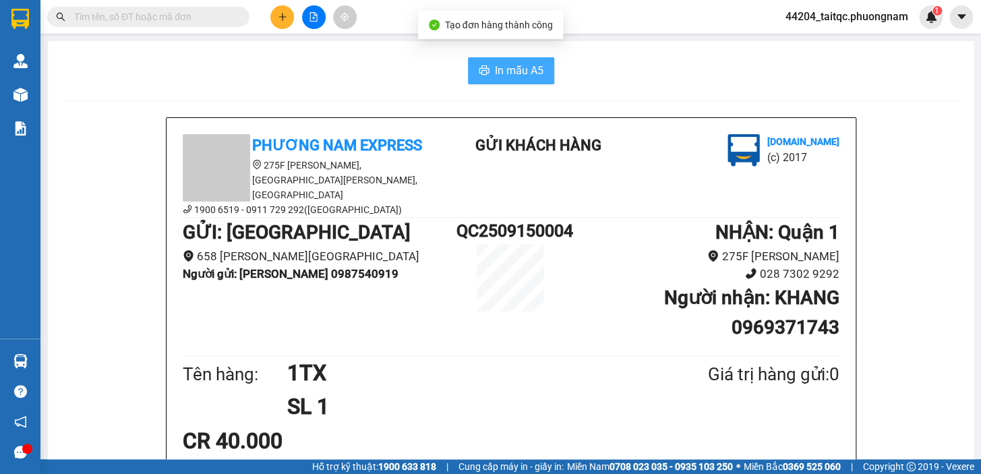
click at [529, 68] on span "In mẫu A5" at bounding box center [519, 70] width 49 height 17
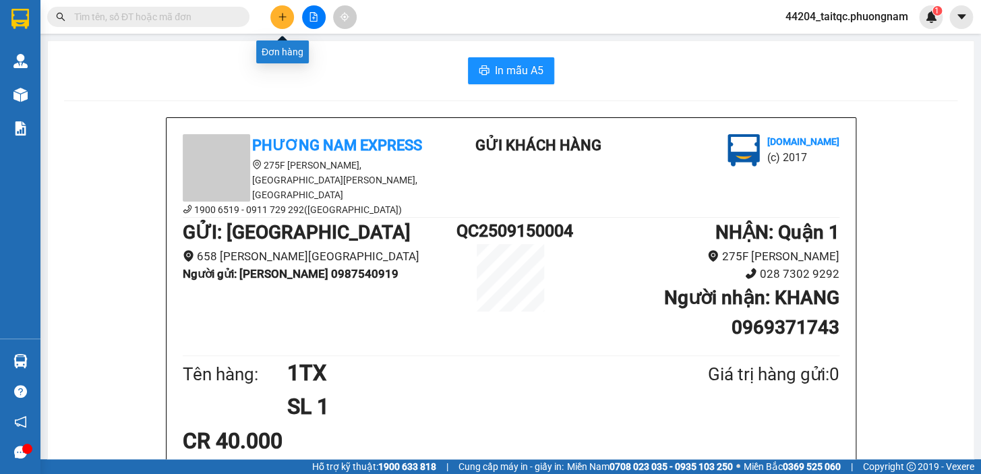
click at [277, 23] on button at bounding box center [282, 17] width 24 height 24
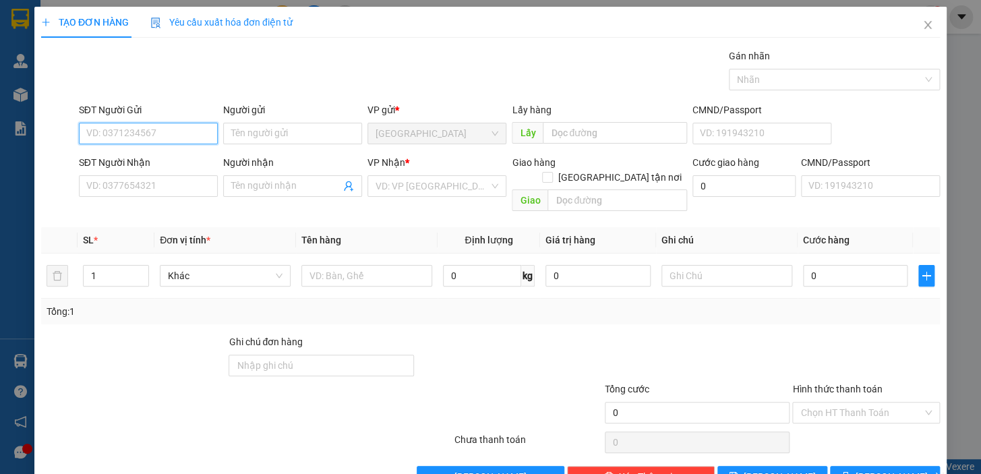
click at [175, 135] on input "SĐT Người Gửi" at bounding box center [148, 134] width 139 height 22
type input "0931648065"
click at [168, 158] on div "0931648065 - HẰNG" at bounding box center [146, 160] width 121 height 15
type input "HẰNG"
type input "0903582657"
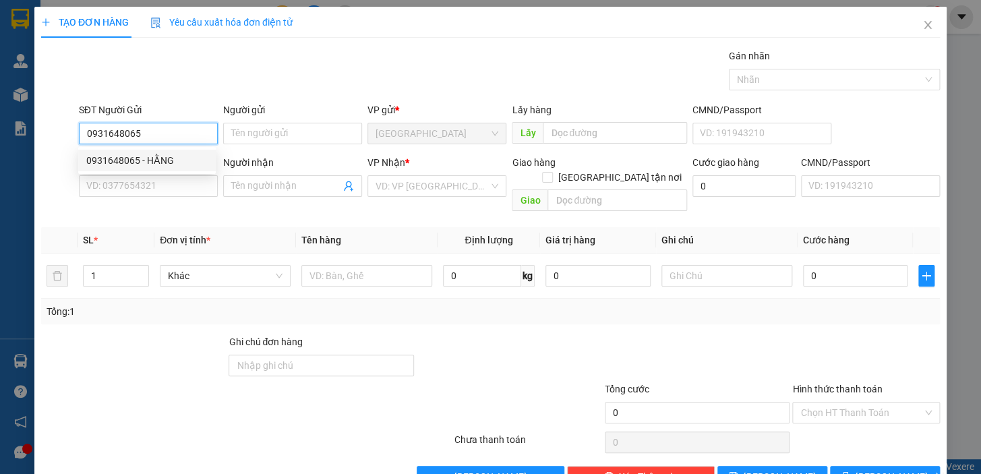
type input "KHOA"
type input "0931648065"
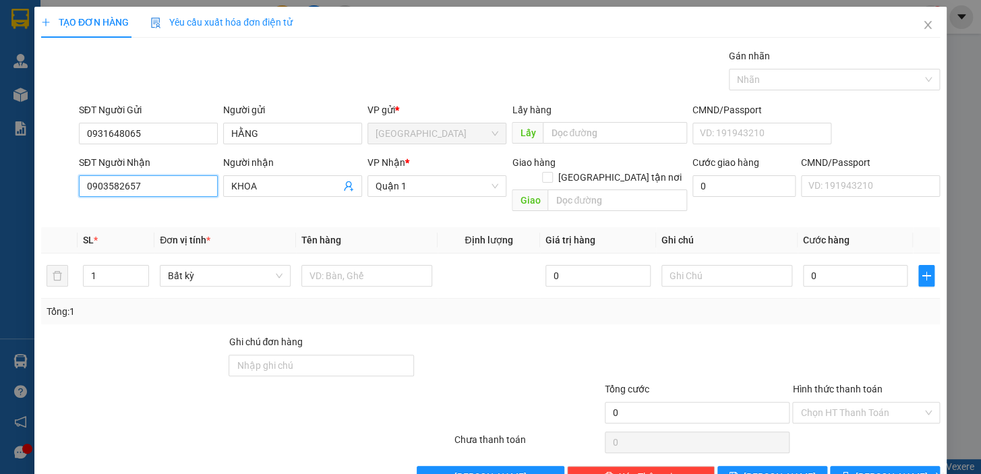
drag, startPoint x: 128, startPoint y: 185, endPoint x: 78, endPoint y: 185, distance: 49.9
click at [79, 185] on input "0903582657" at bounding box center [148, 186] width 139 height 22
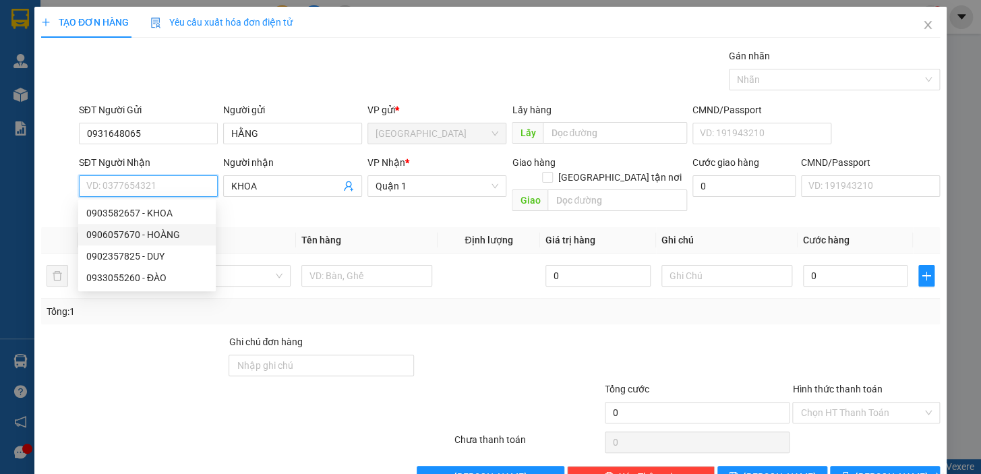
click at [154, 236] on div "0906057670 - HOÀNG" at bounding box center [146, 234] width 121 height 15
type input "0906057670"
type input "HOÀNG"
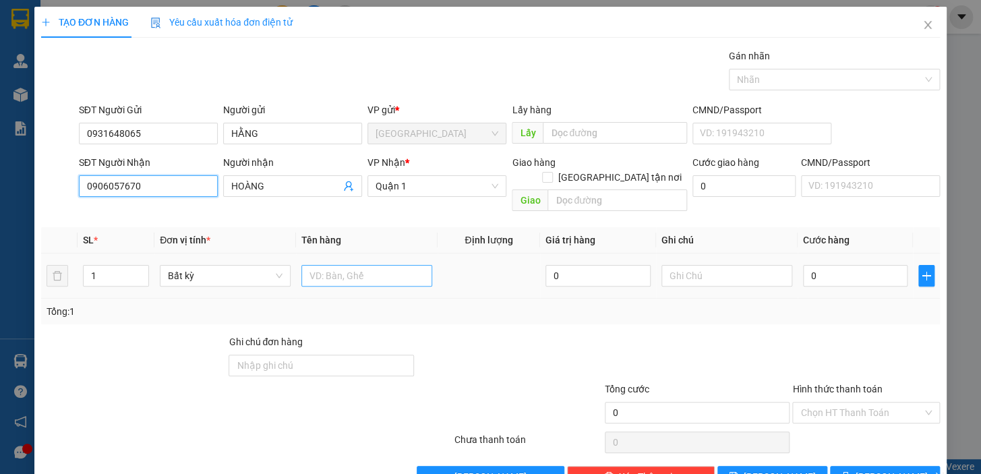
type input "0906057670"
click at [334, 265] on input "text" at bounding box center [366, 276] width 131 height 22
type input "1TG"
click at [823, 265] on input "0" at bounding box center [855, 276] width 105 height 22
drag, startPoint x: 823, startPoint y: 263, endPoint x: 791, endPoint y: 264, distance: 31.7
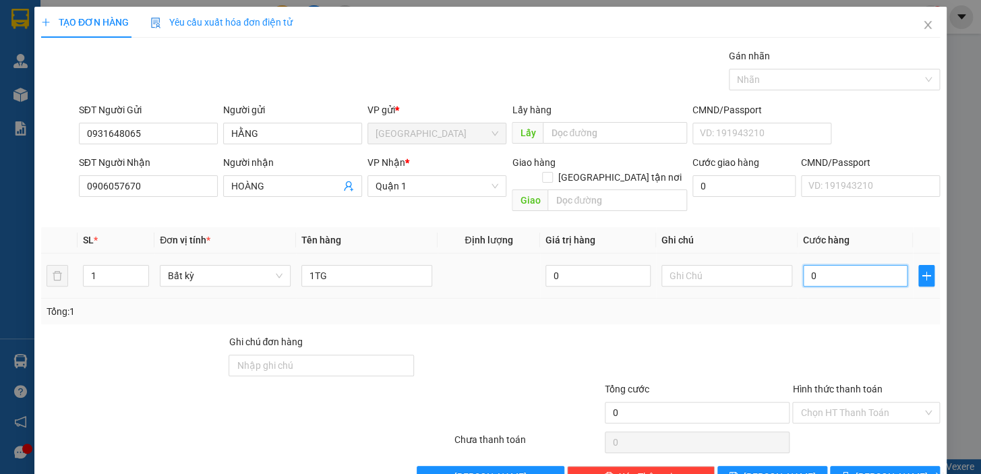
click at [798, 264] on td "0" at bounding box center [856, 276] width 116 height 45
type input "3"
type input "30"
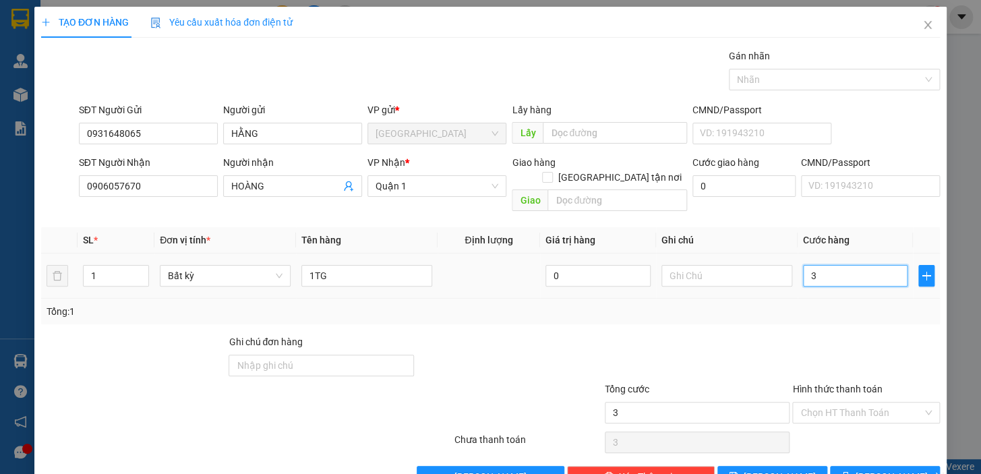
type input "30"
type input "30.000"
click at [849, 304] on div "Tổng: 1" at bounding box center [491, 311] width 888 height 15
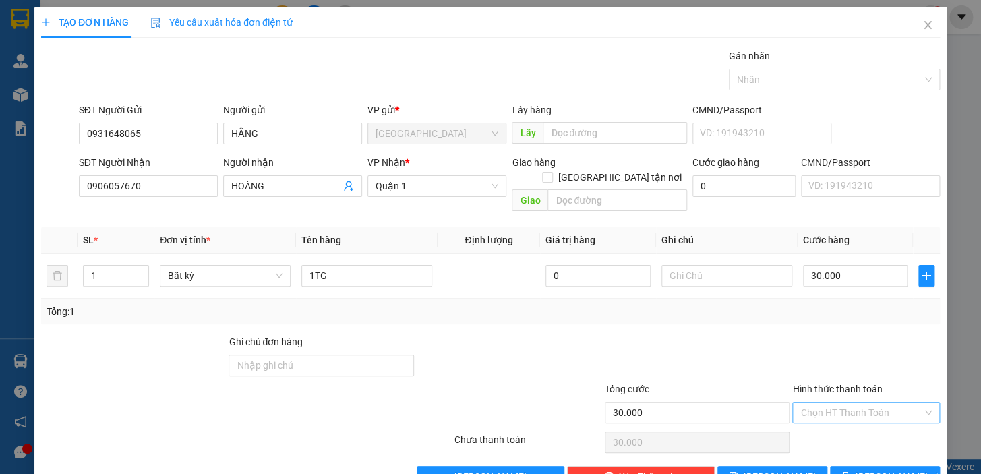
click at [852, 405] on input "Hình thức thanh toán" at bounding box center [861, 413] width 122 height 20
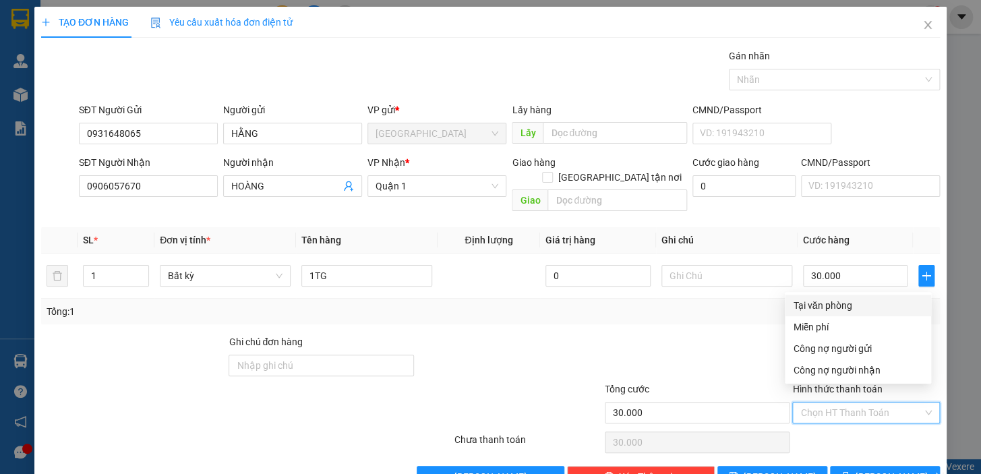
click at [837, 305] on div "Tại văn phòng" at bounding box center [858, 305] width 130 height 15
type input "0"
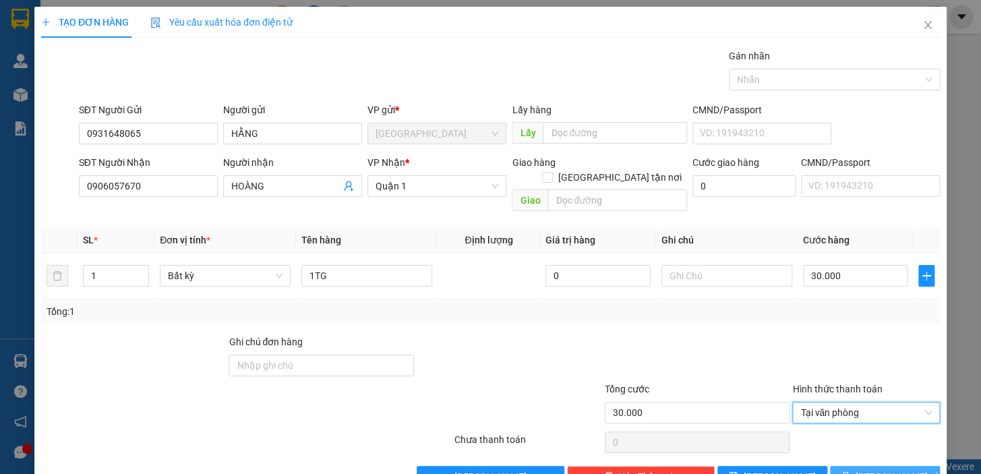
click at [873, 452] on span "[PERSON_NAME] và In" at bounding box center [903, 476] width 94 height 15
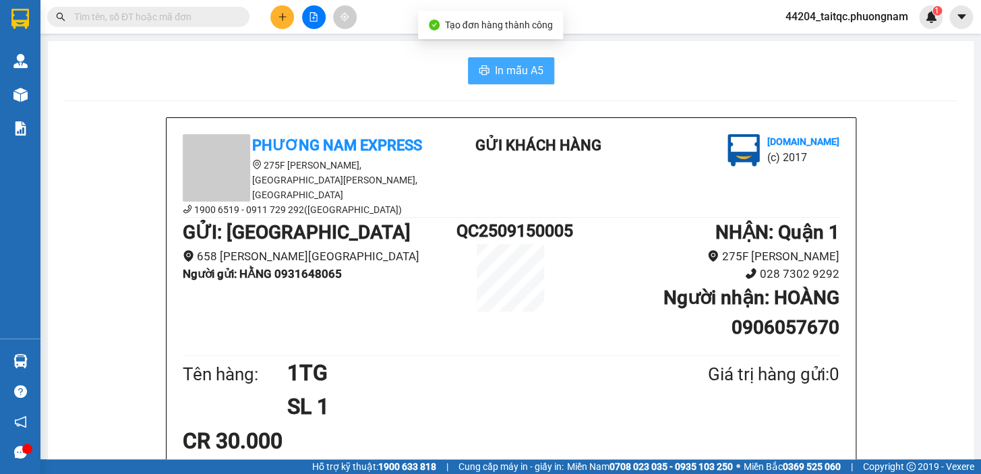
click at [504, 80] on button "In mẫu A5" at bounding box center [511, 70] width 86 height 27
